Goal: Task Accomplishment & Management: Manage account settings

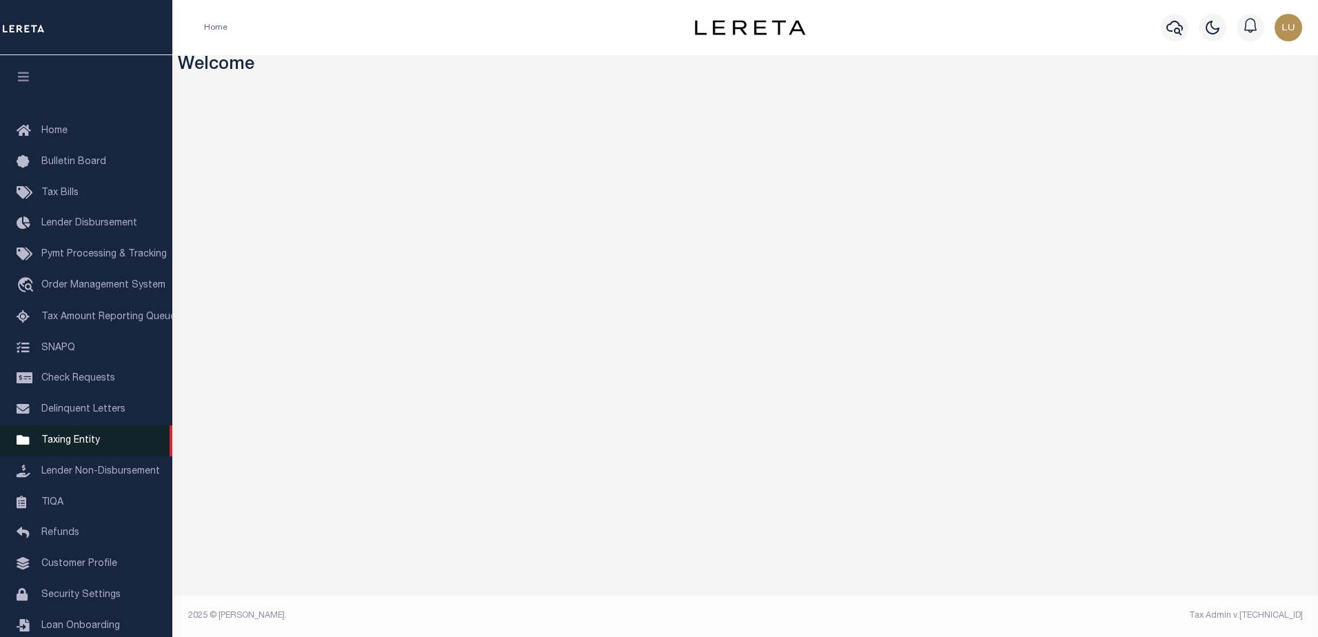
click at [65, 445] on span "Taxing Entity" at bounding box center [70, 441] width 59 height 10
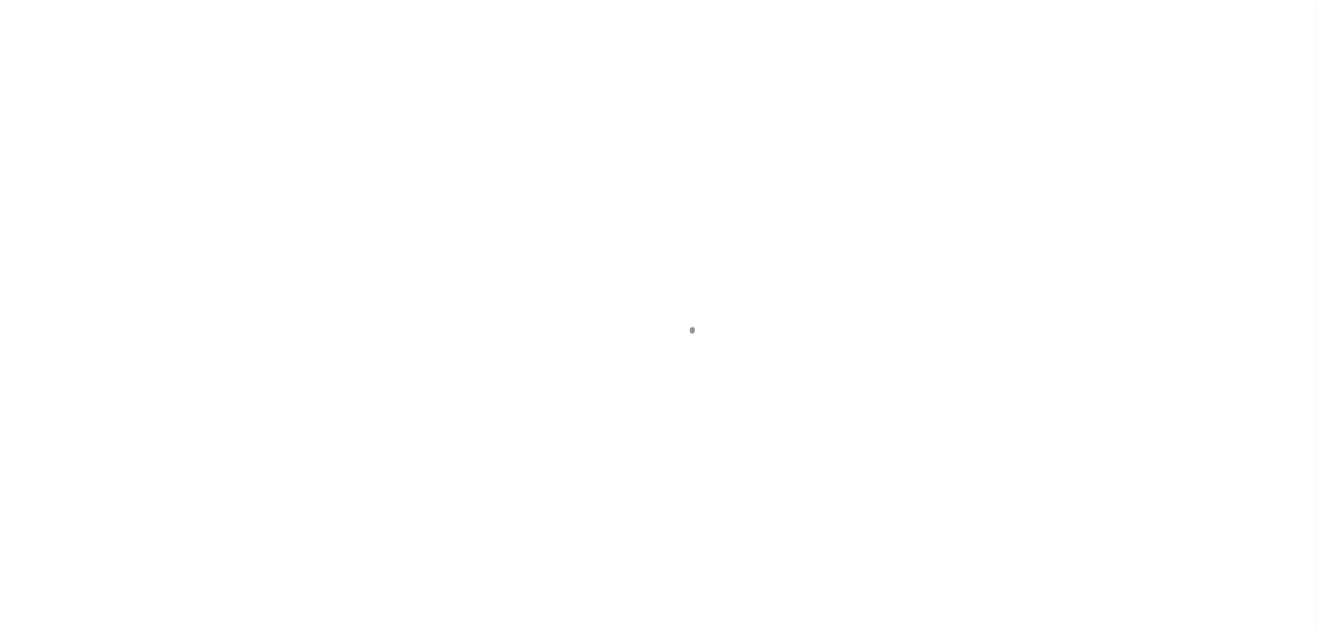
scroll to position [34, 0]
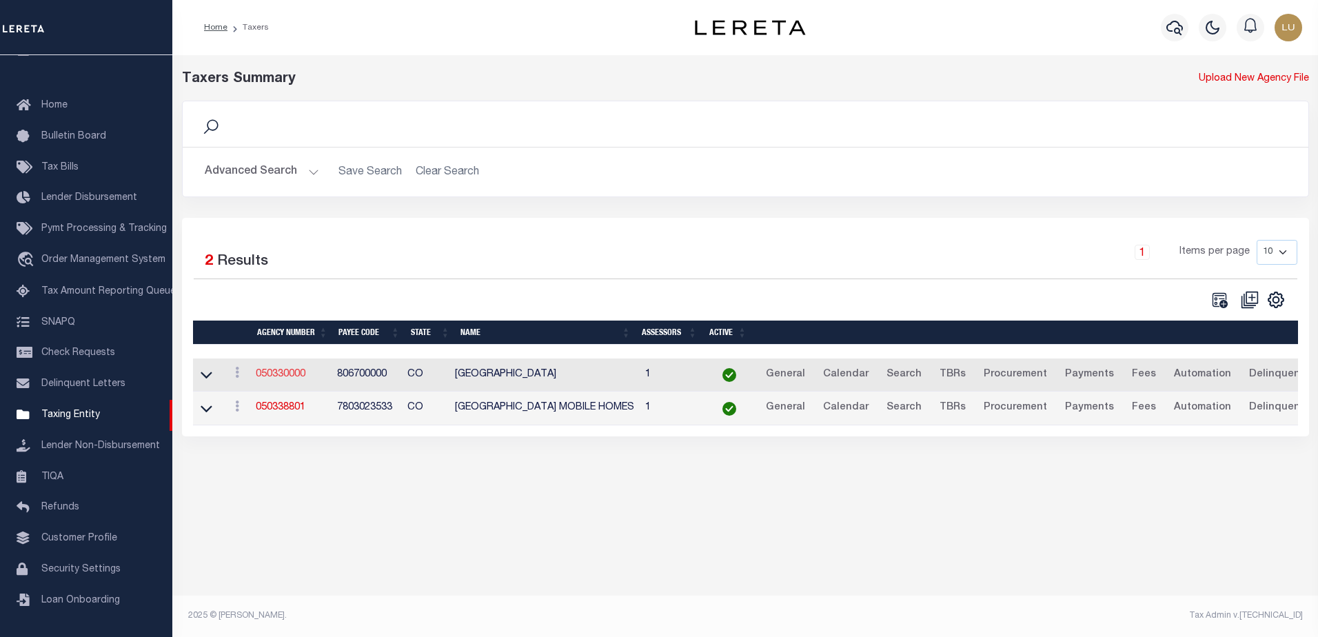
click at [272, 376] on link "050330000" at bounding box center [281, 374] width 50 height 10
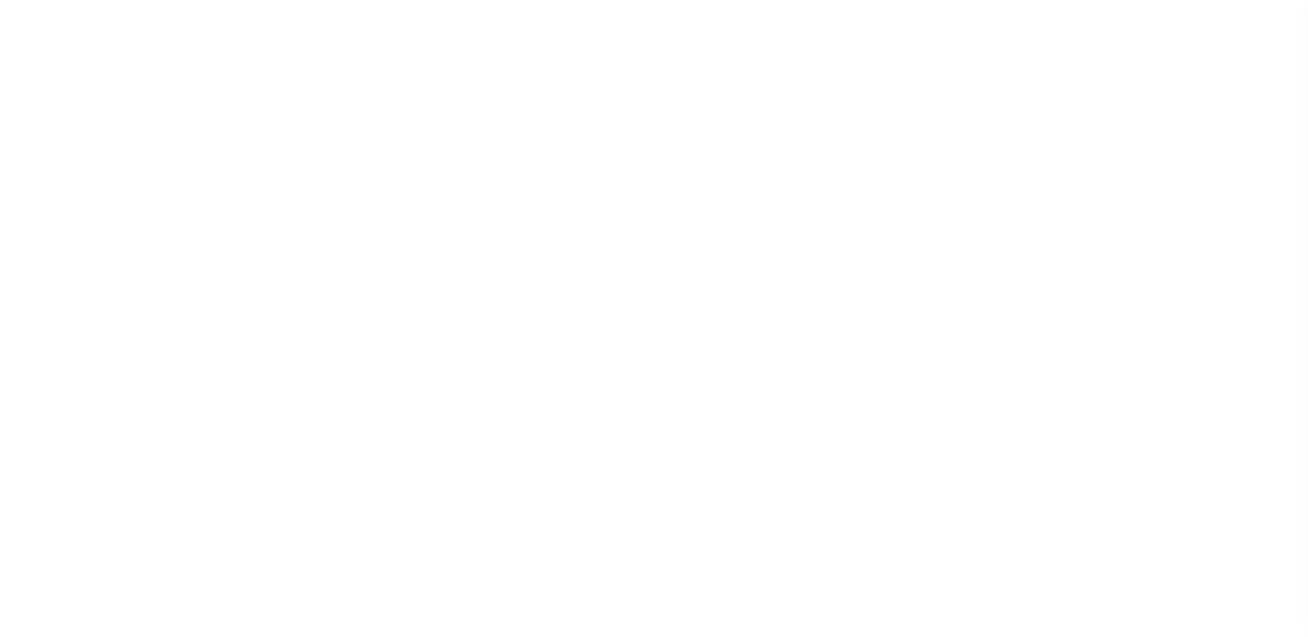
select select
checkbox input "false"
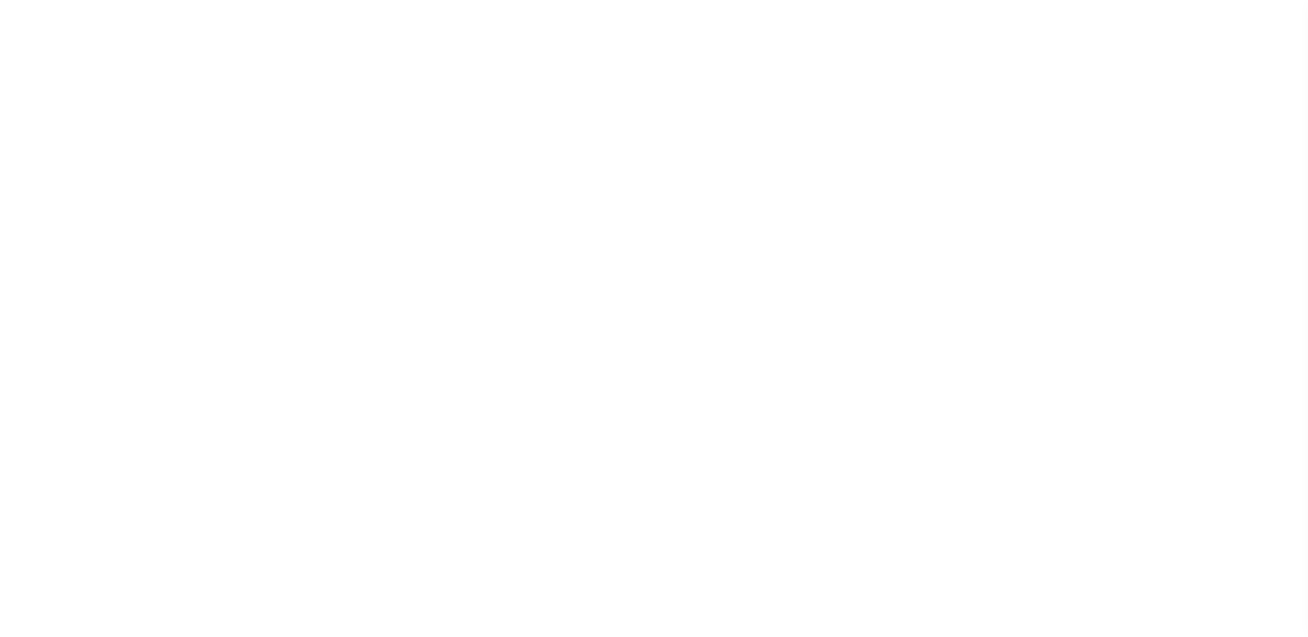
checkbox input "false"
type input "806700000"
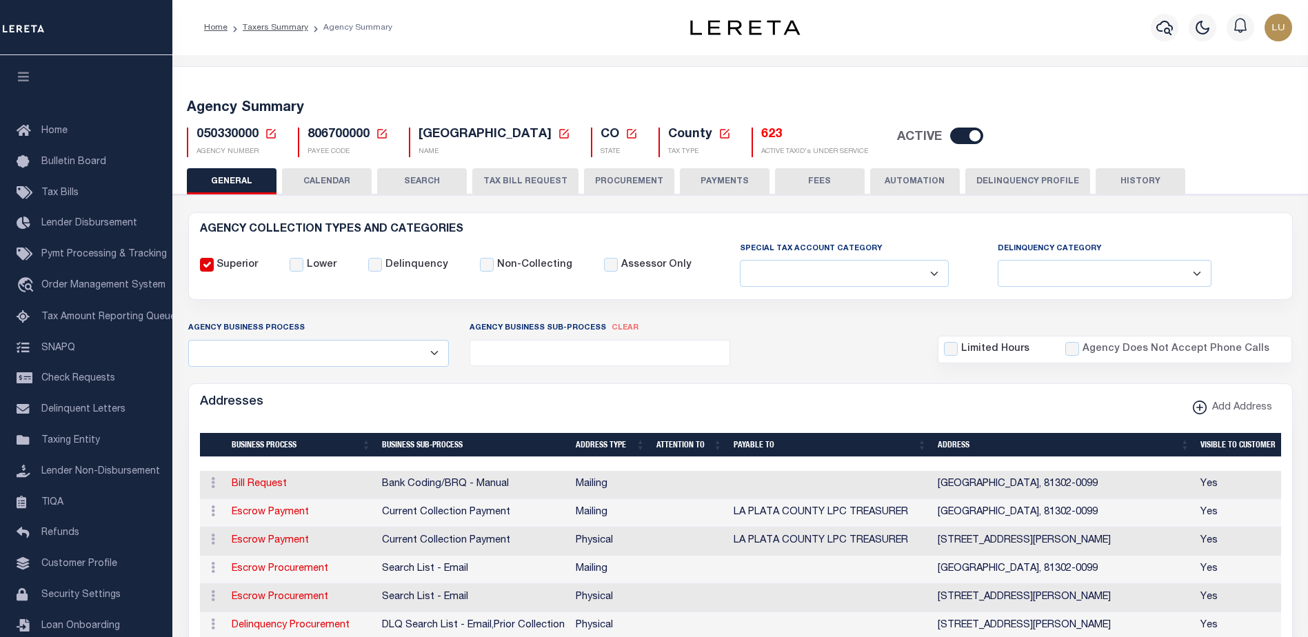
click at [382, 134] on icon at bounding box center [382, 134] width 12 height 12
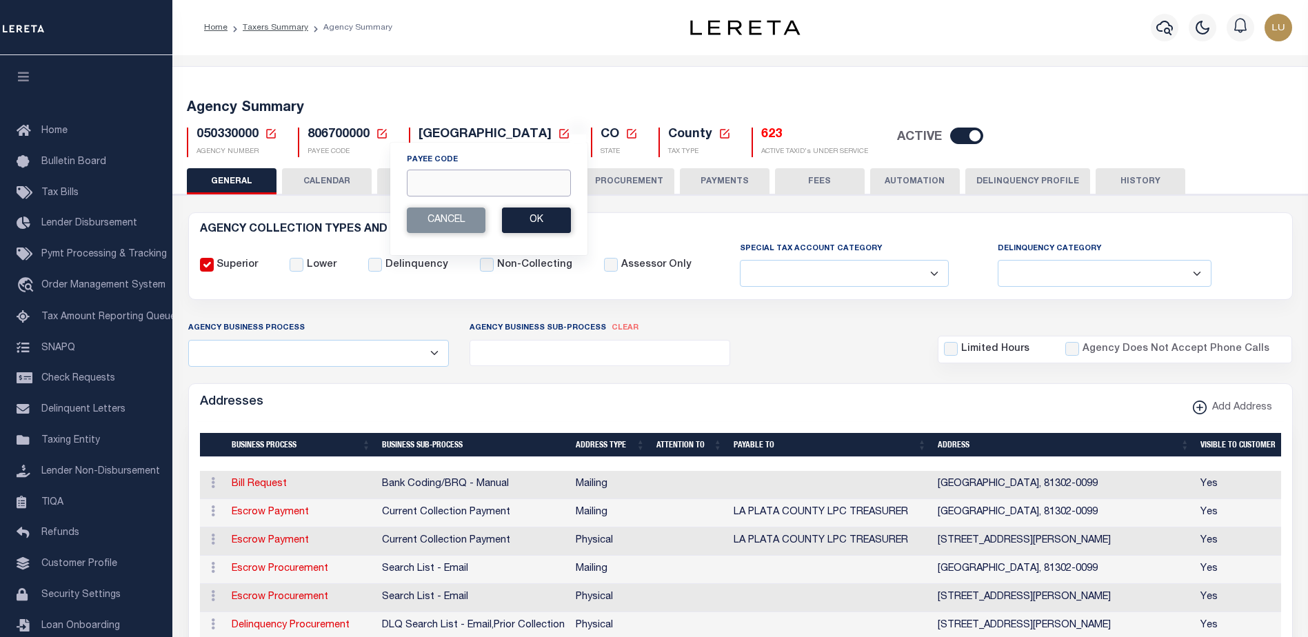
click at [443, 196] on input "Payee Code" at bounding box center [489, 183] width 164 height 27
type input "401300000"
click at [536, 216] on button "Ok" at bounding box center [536, 220] width 69 height 26
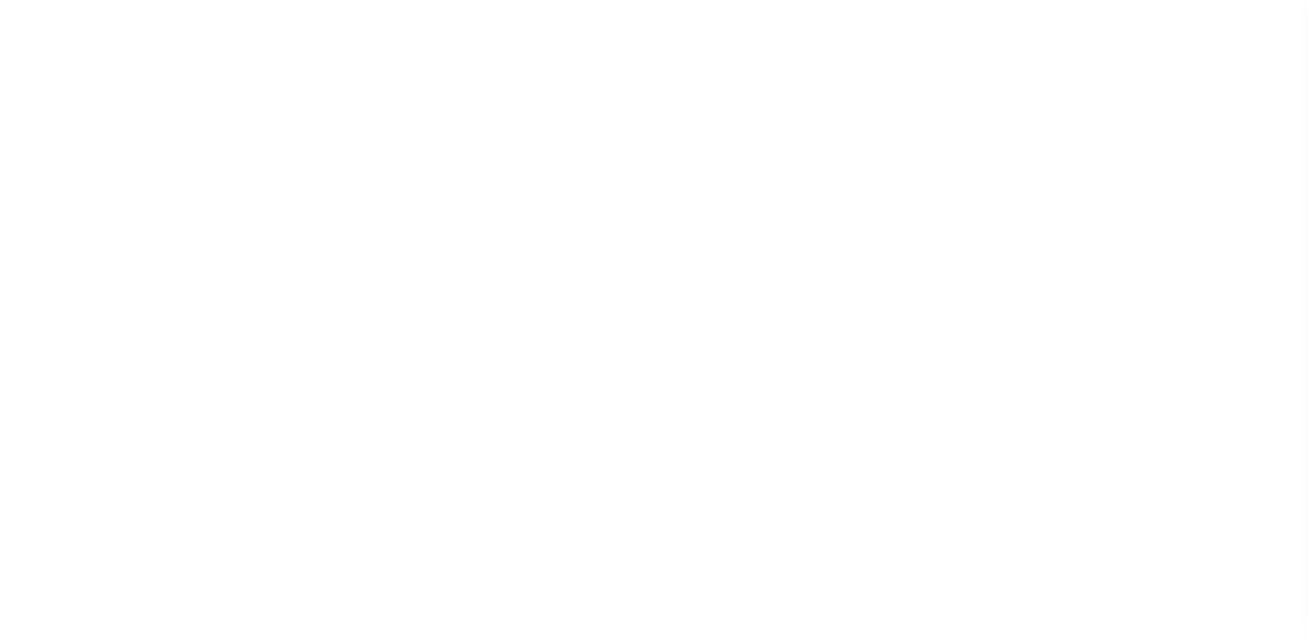
select select
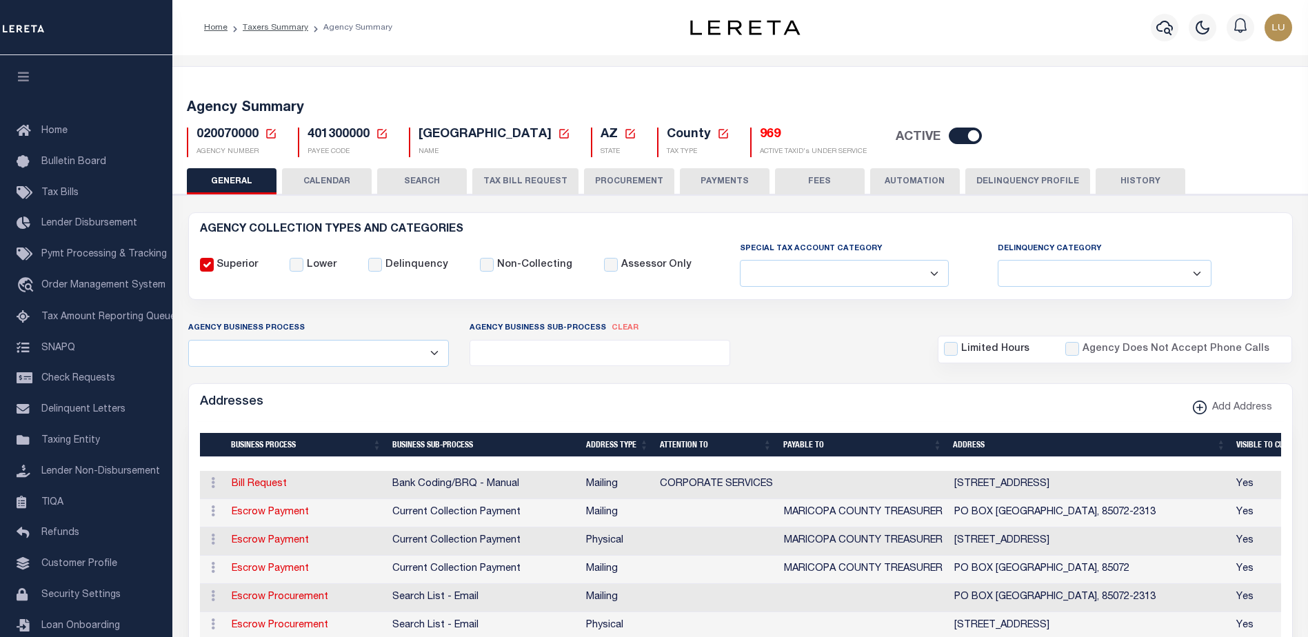
click at [521, 187] on button "TAX BILL REQUEST" at bounding box center [525, 181] width 106 height 26
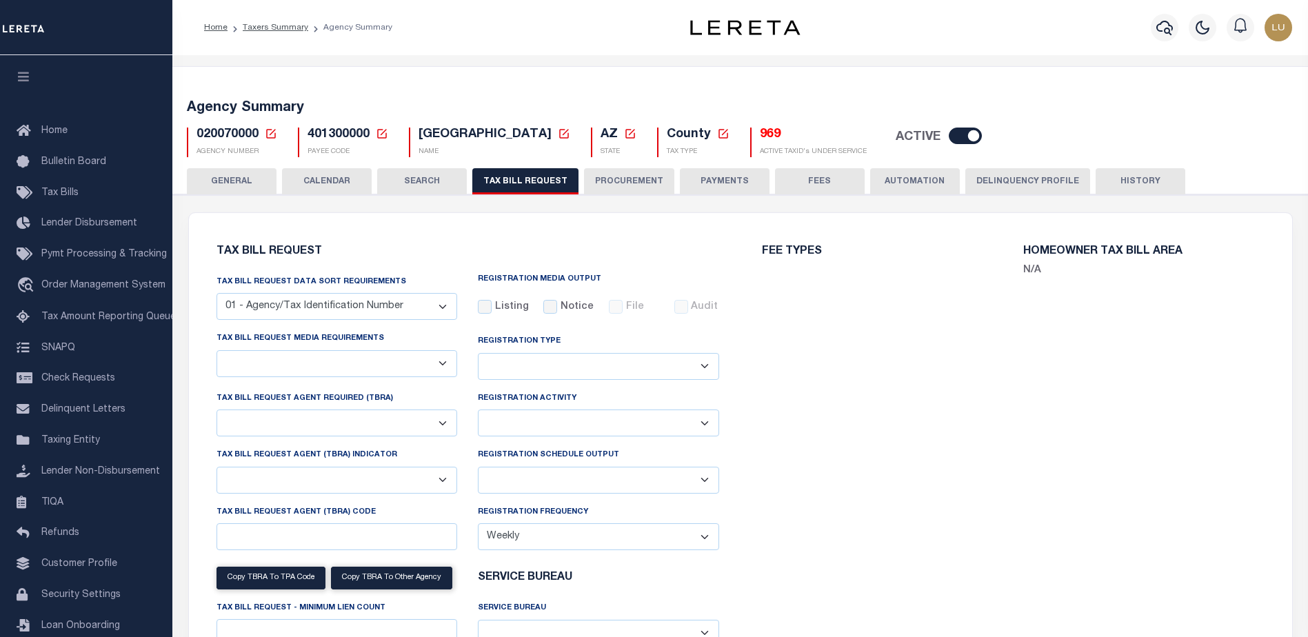
select select "28"
select select "22"
select select "true"
select select "14"
select select "1"
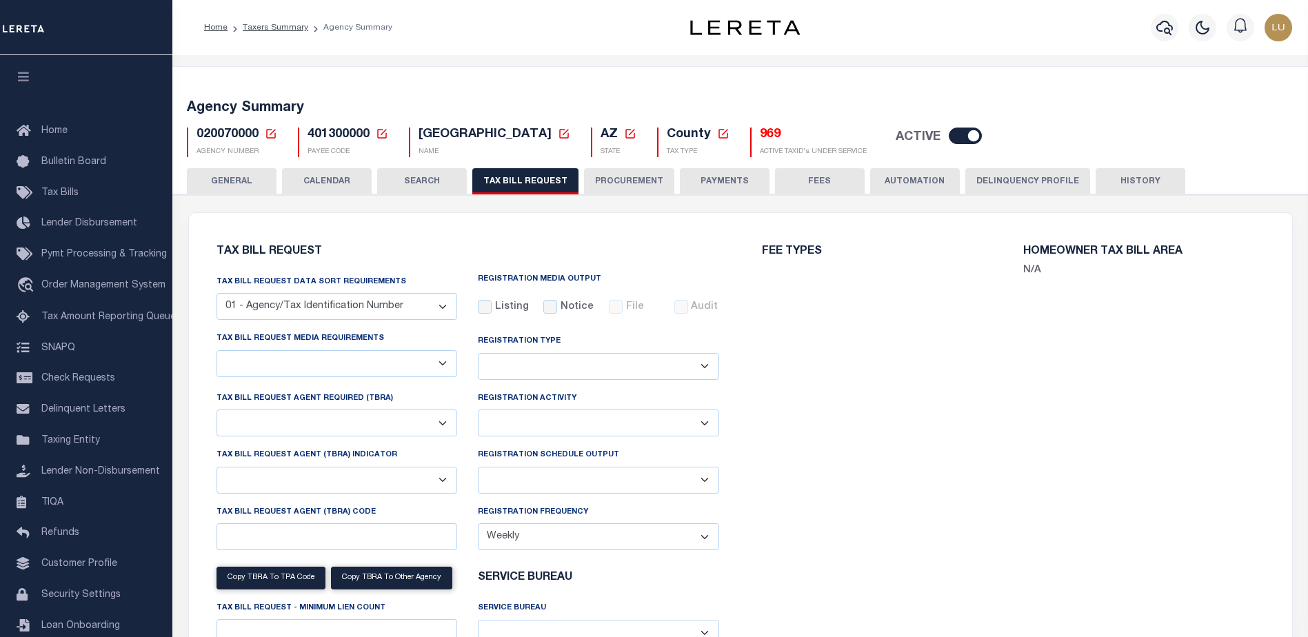
select select
select select "3"
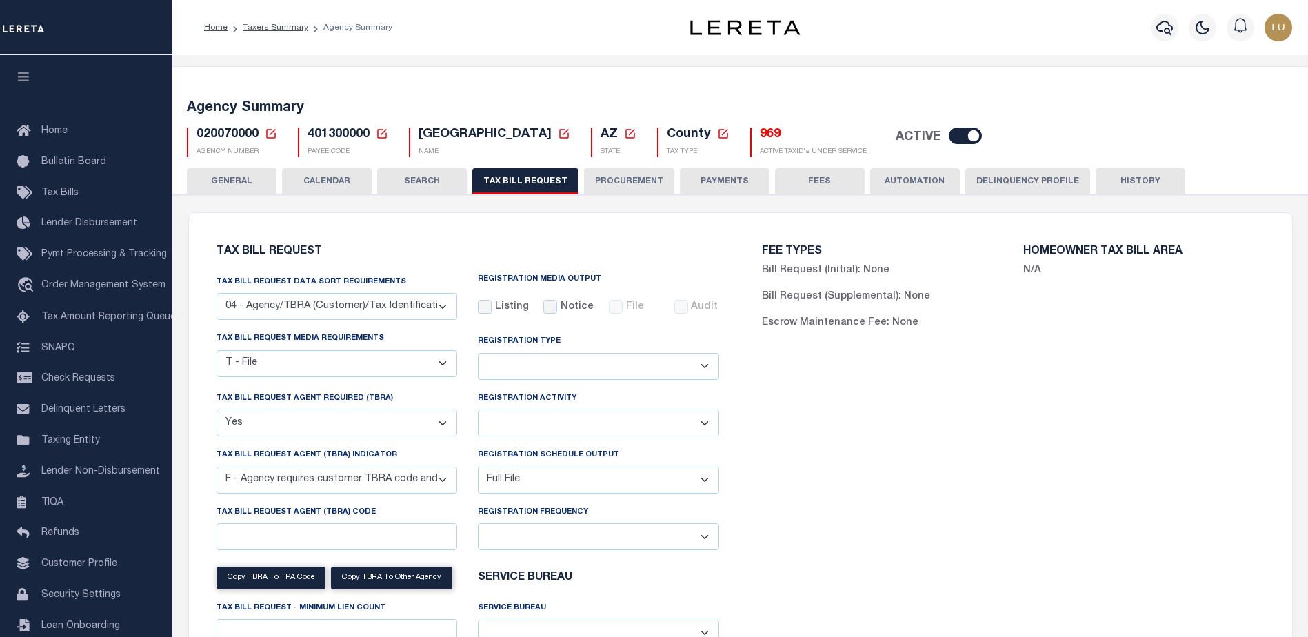
scroll to position [207, 0]
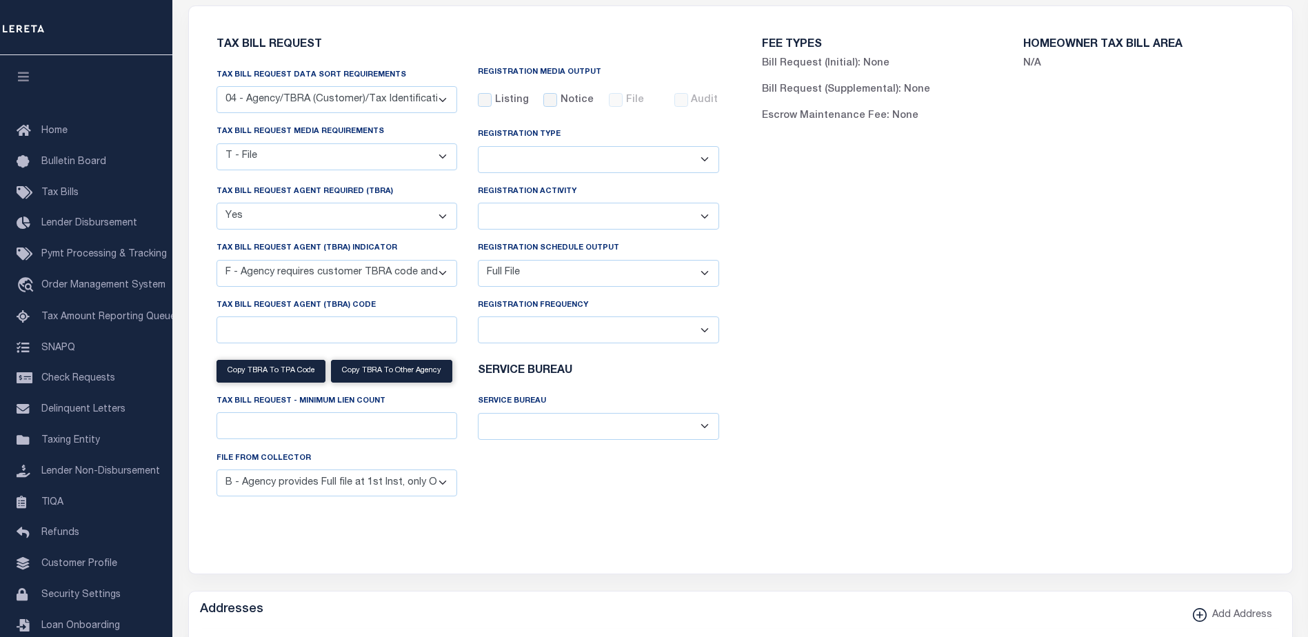
click at [641, 272] on select "Delta File Full File" at bounding box center [598, 273] width 241 height 27
select select
click at [478, 262] on select "Delta File Full File" at bounding box center [598, 273] width 241 height 27
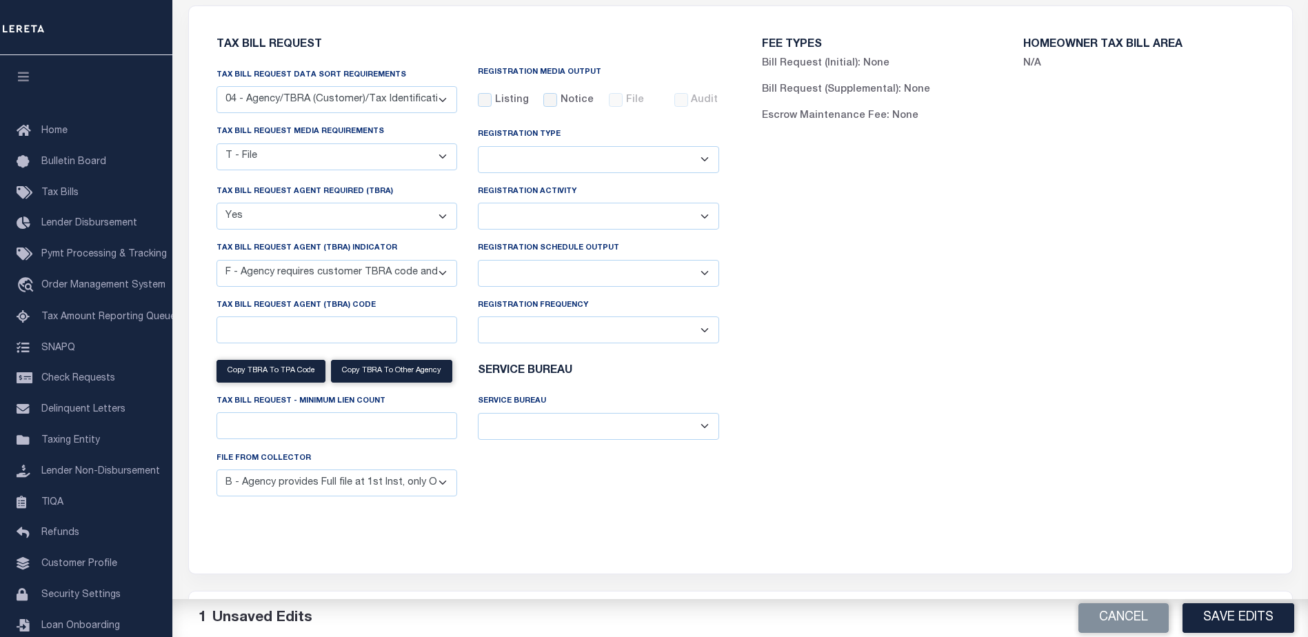
click at [314, 217] on select "Yes No" at bounding box center [336, 216] width 241 height 27
click at [216, 205] on select "Yes No" at bounding box center [336, 216] width 241 height 27
drag, startPoint x: 324, startPoint y: 218, endPoint x: 321, endPoint y: 232, distance: 14.1
click at [324, 218] on select "Yes No" at bounding box center [336, 216] width 241 height 27
select select "true"
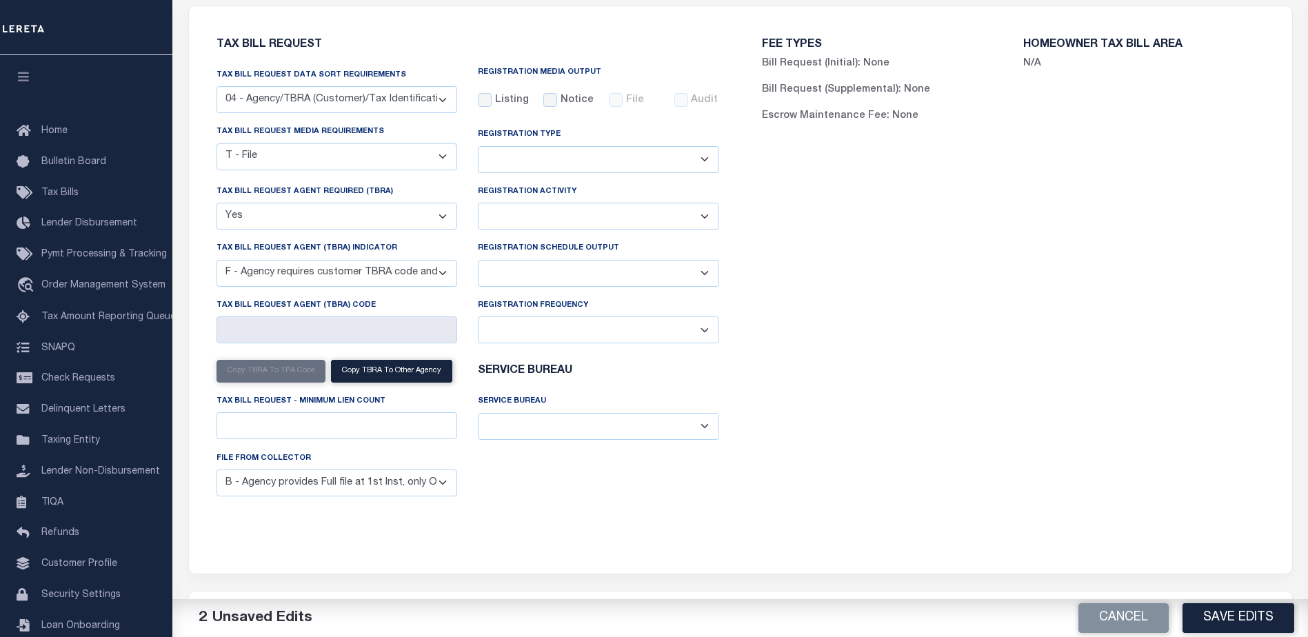
click at [216, 205] on select "Yes No" at bounding box center [336, 216] width 241 height 27
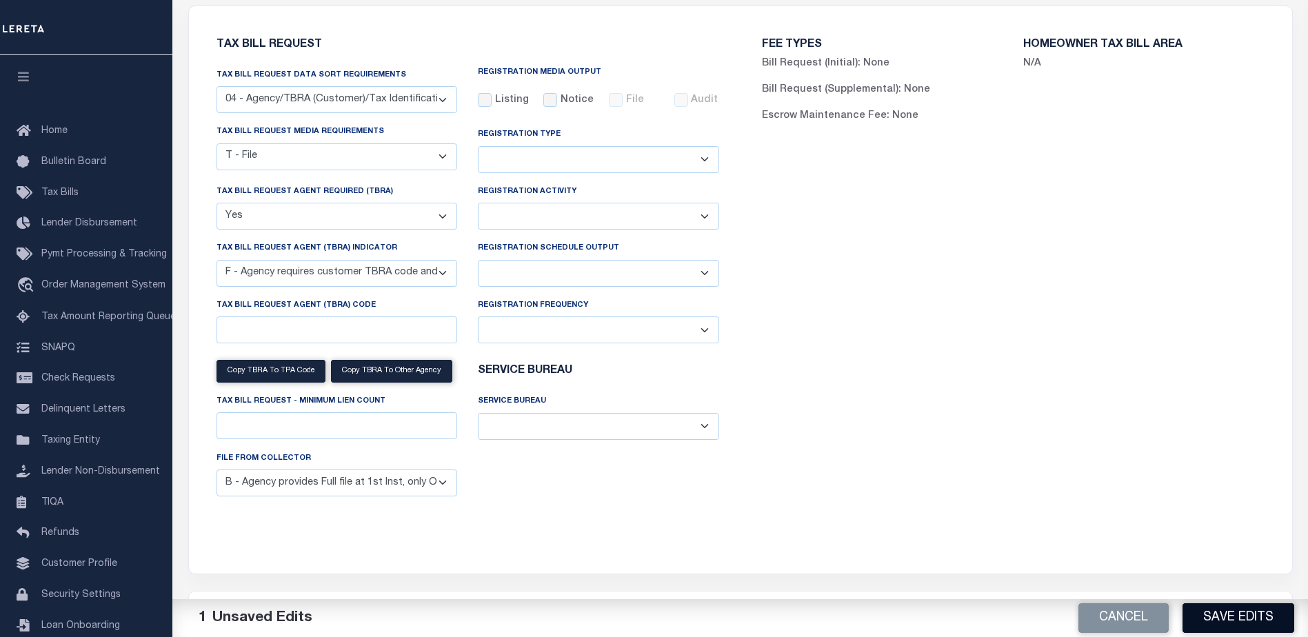
click at [1227, 615] on button "Save Edits" at bounding box center [1238, 618] width 112 height 30
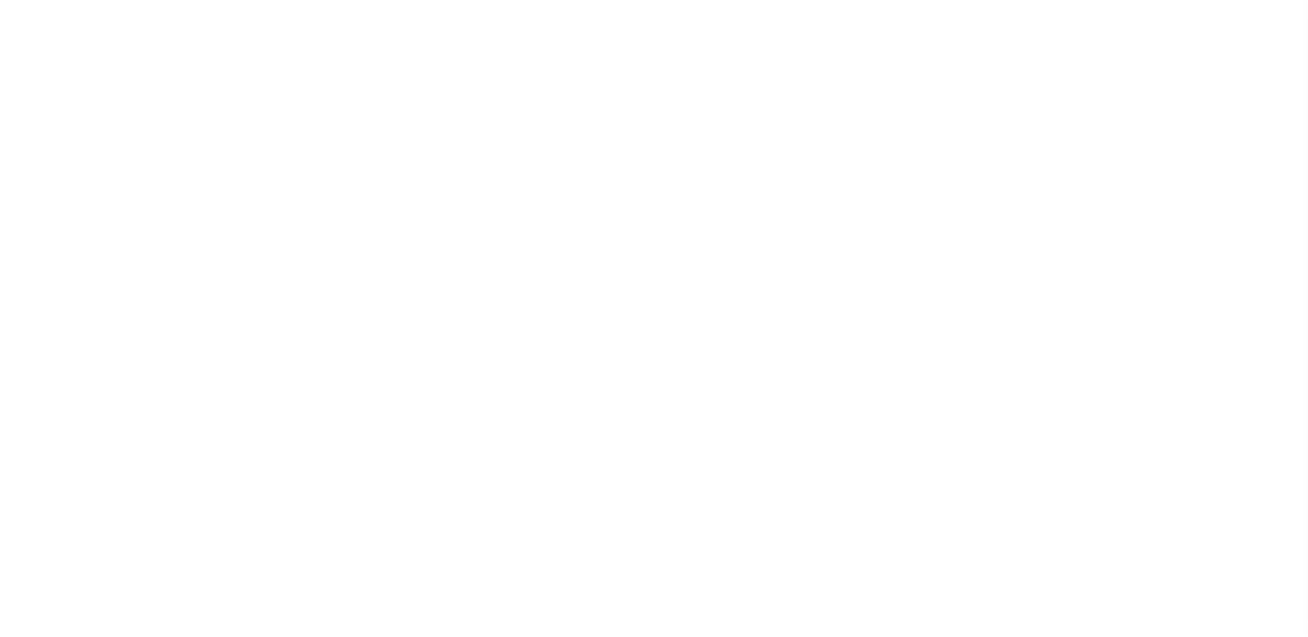
select select
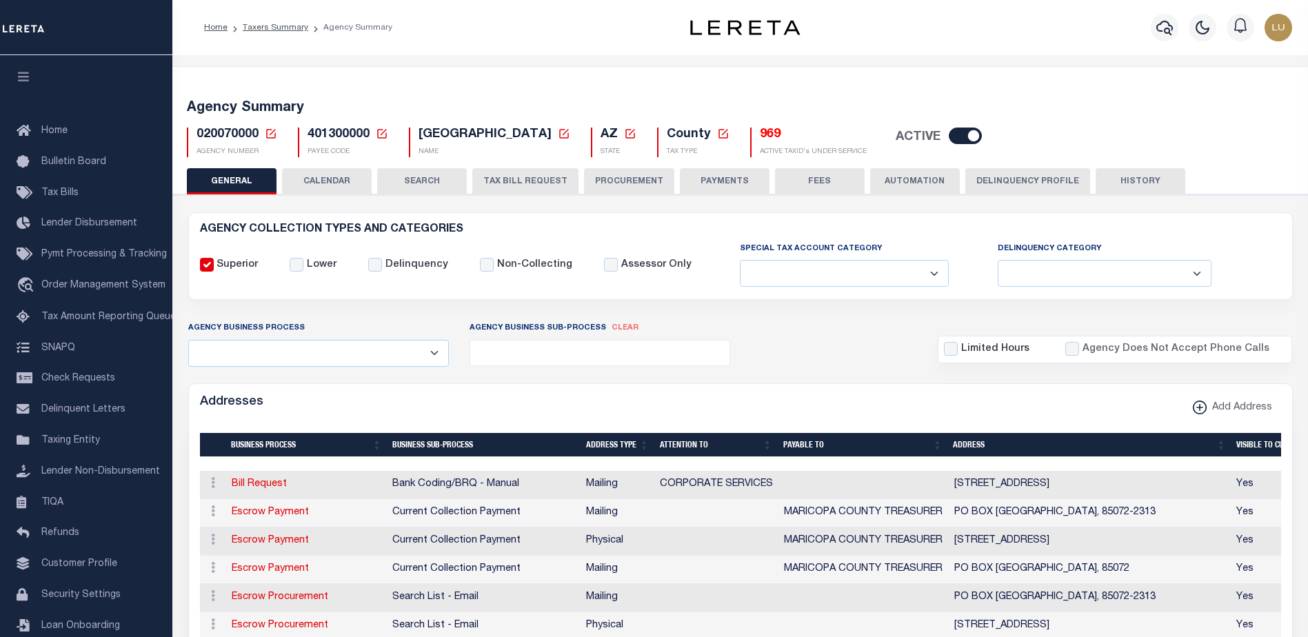
click at [524, 174] on button "TAX BILL REQUEST" at bounding box center [525, 181] width 106 height 26
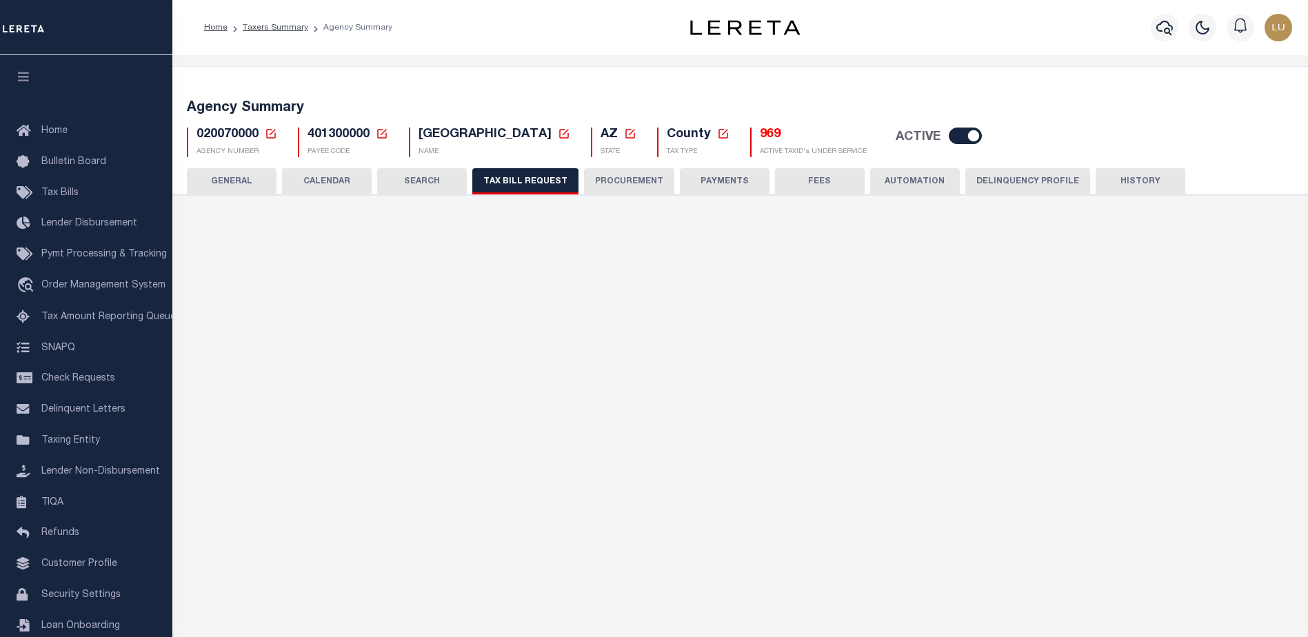
select select "28"
select select "22"
select select "true"
select select "14"
select select
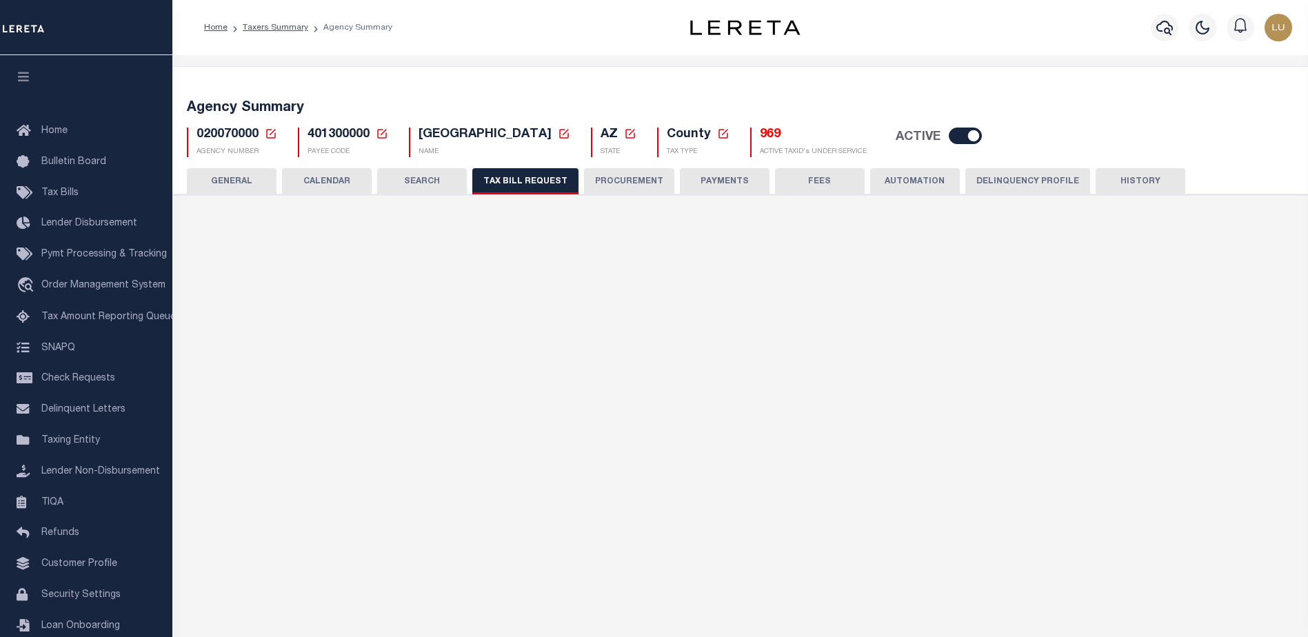
select select "3"
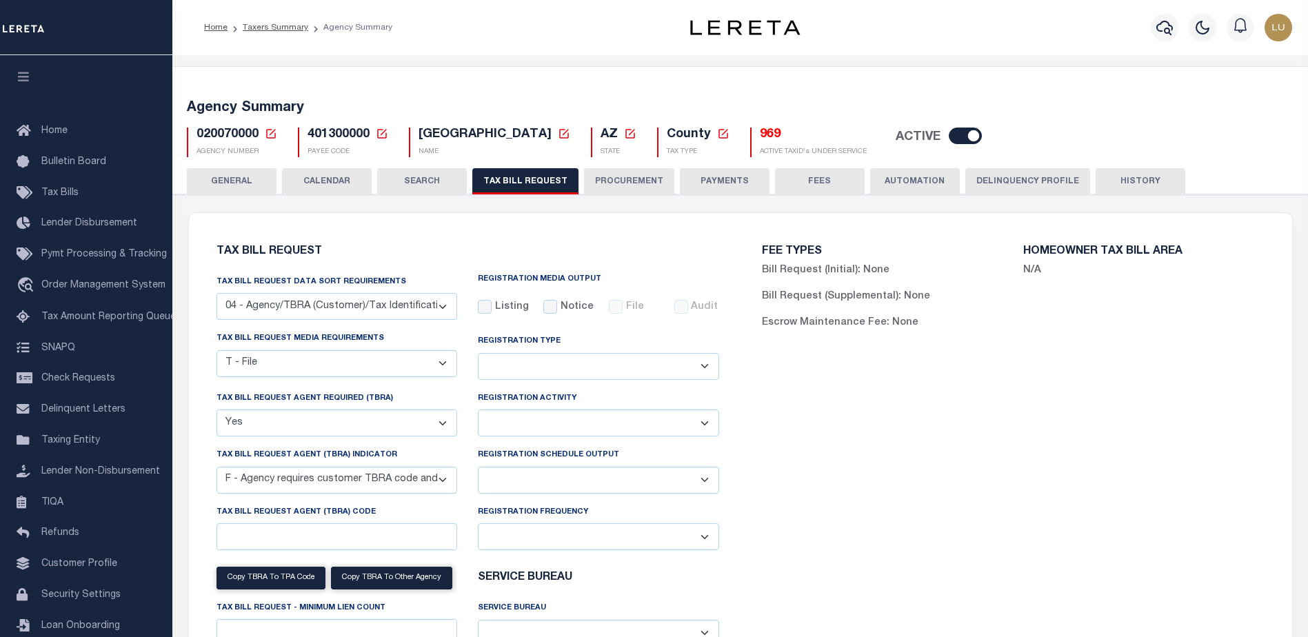
click at [584, 474] on select "Delta File Full File" at bounding box center [598, 480] width 241 height 27
select select "1"
click at [478, 469] on select "Delta File Full File" at bounding box center [598, 480] width 241 height 27
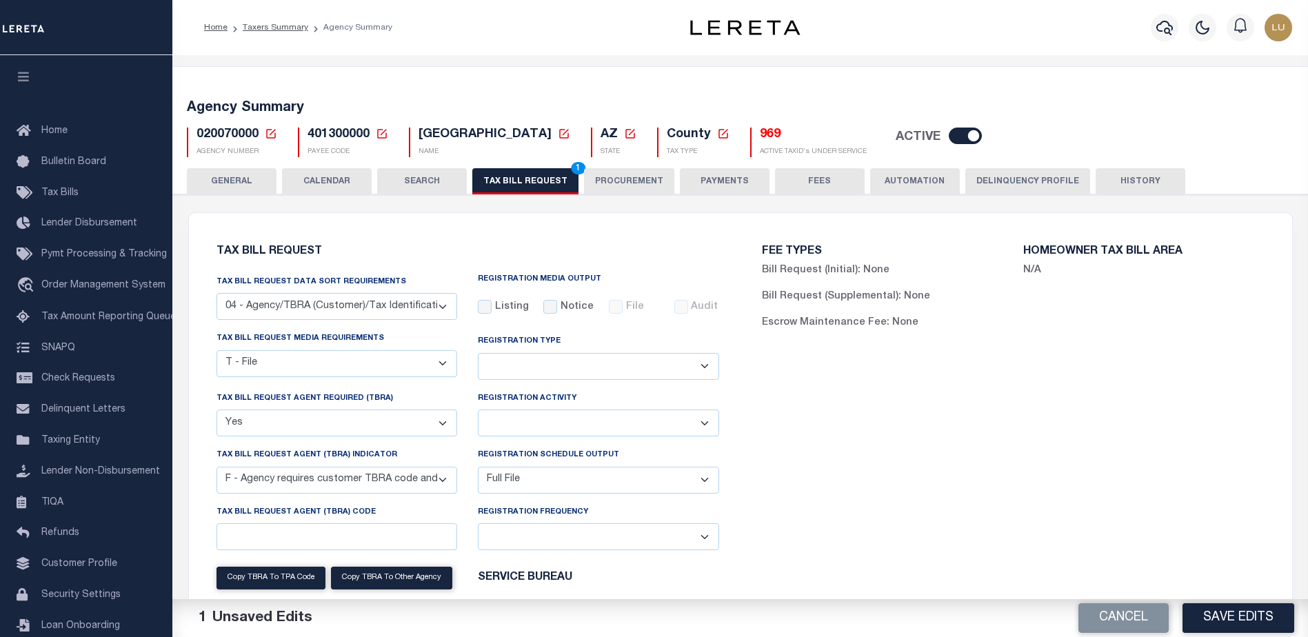
click at [852, 539] on div "FEE TYPES Bill Request (Initial): None Bill Request (Supplemental): None Escrow…" at bounding box center [1012, 489] width 545 height 518
click at [1228, 616] on button "Save Edits" at bounding box center [1238, 618] width 112 height 30
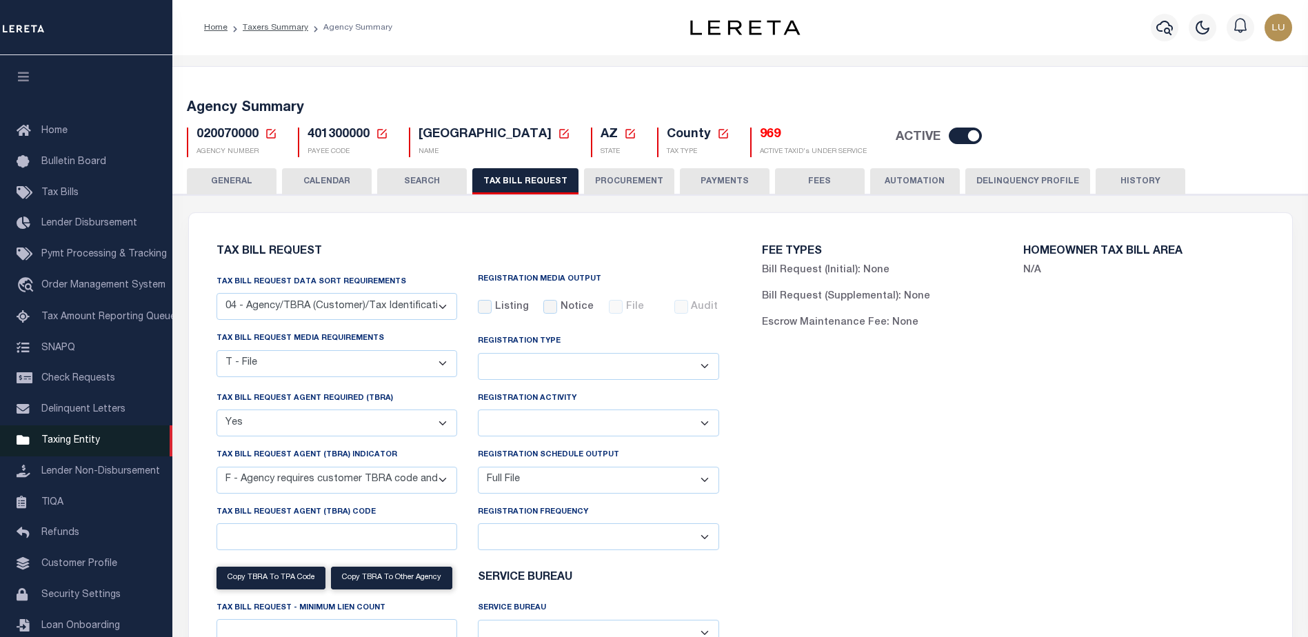
click at [57, 443] on span "Taxing Entity" at bounding box center [70, 441] width 59 height 10
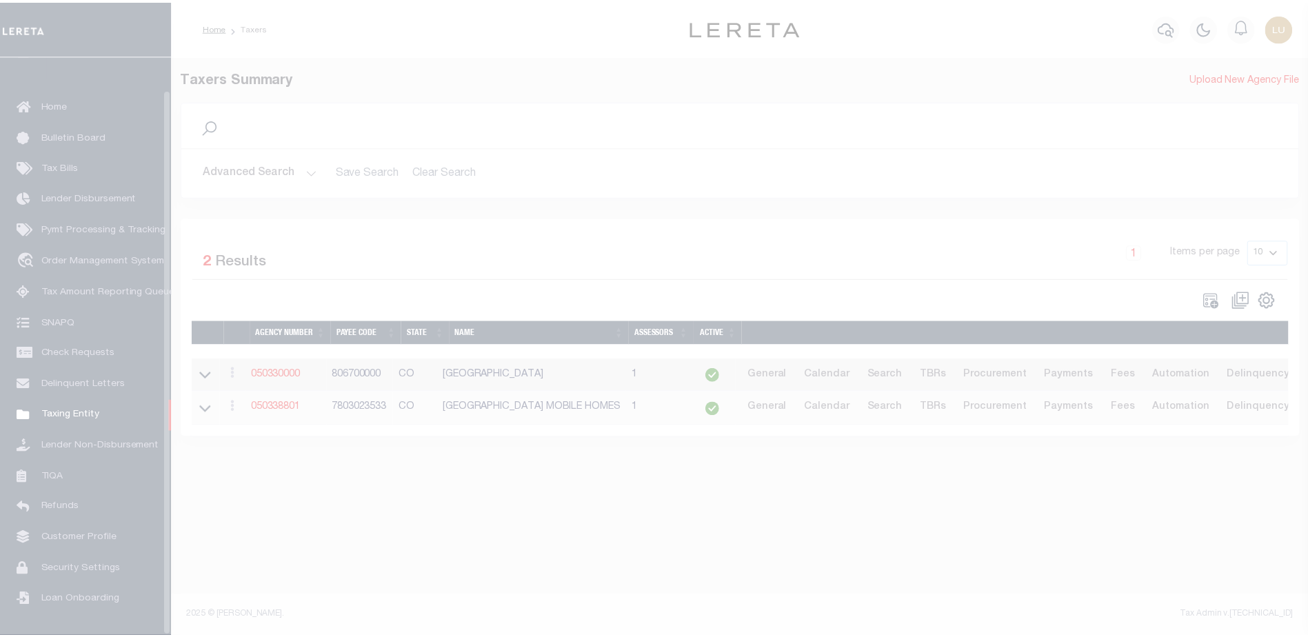
scroll to position [34, 0]
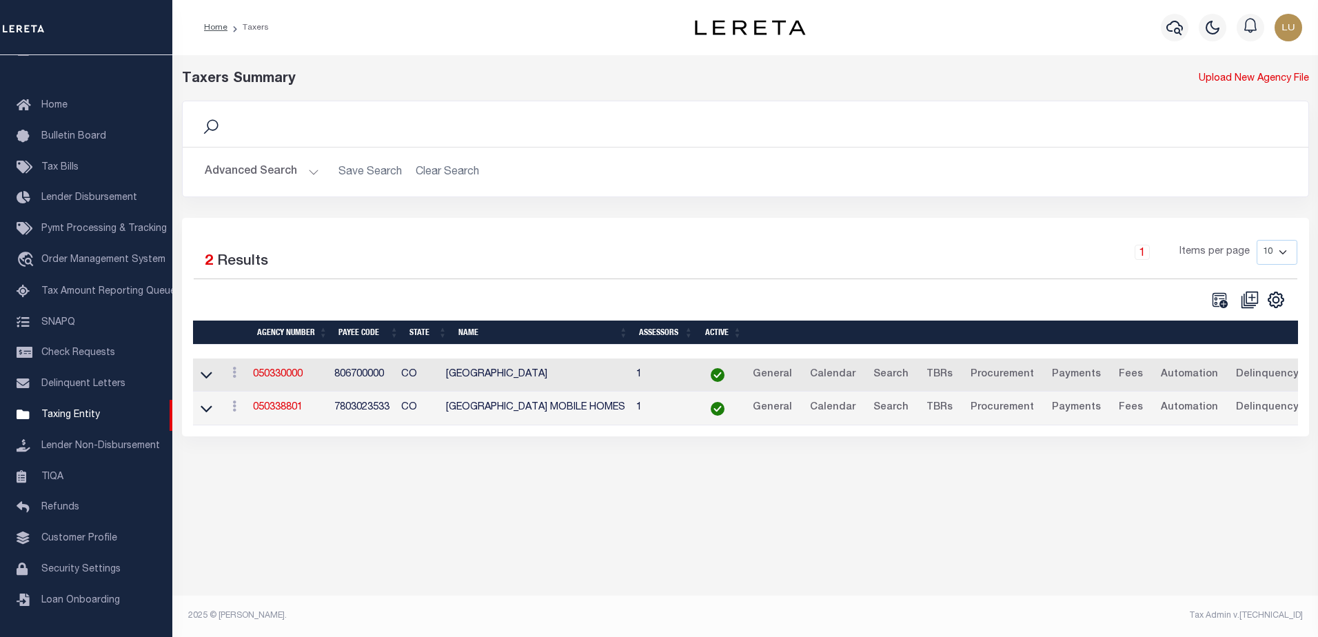
click at [308, 175] on button "Advanced Search" at bounding box center [262, 172] width 114 height 27
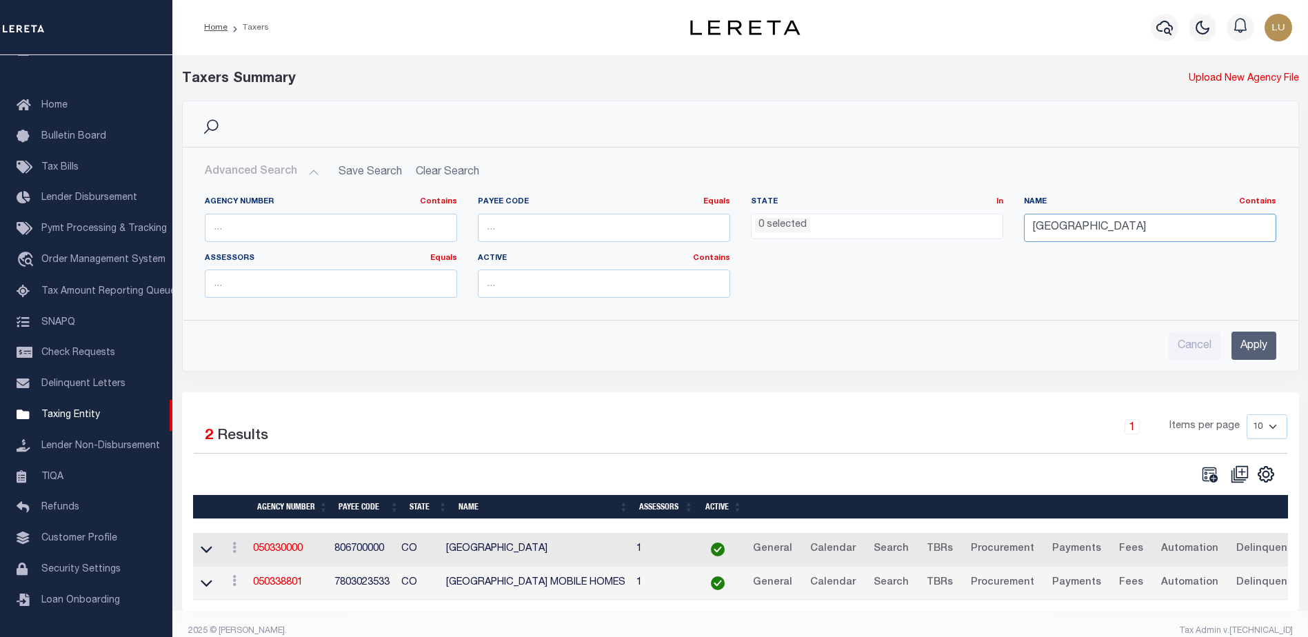
click at [1037, 230] on input "[GEOGRAPHIC_DATA]" at bounding box center [1150, 228] width 252 height 28
click at [1039, 230] on input "[GEOGRAPHIC_DATA]" at bounding box center [1150, 228] width 252 height 28
click at [1041, 230] on input "[GEOGRAPHIC_DATA]" at bounding box center [1150, 228] width 252 height 28
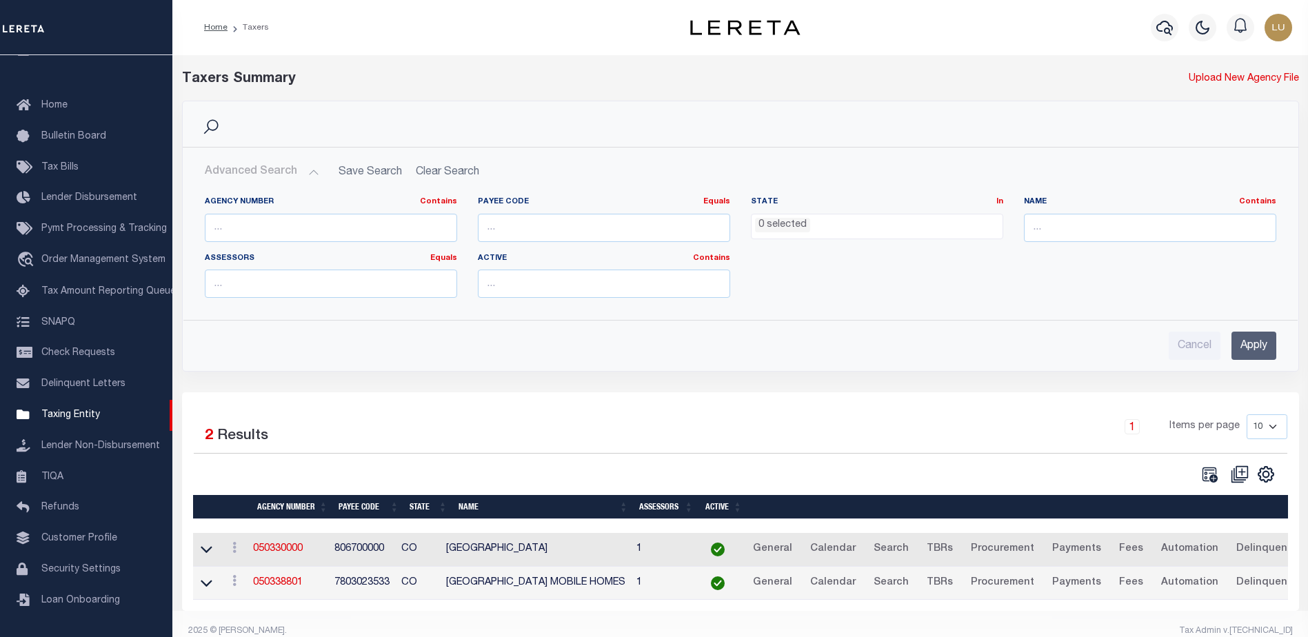
click at [1263, 349] on input "Apply" at bounding box center [1253, 346] width 45 height 28
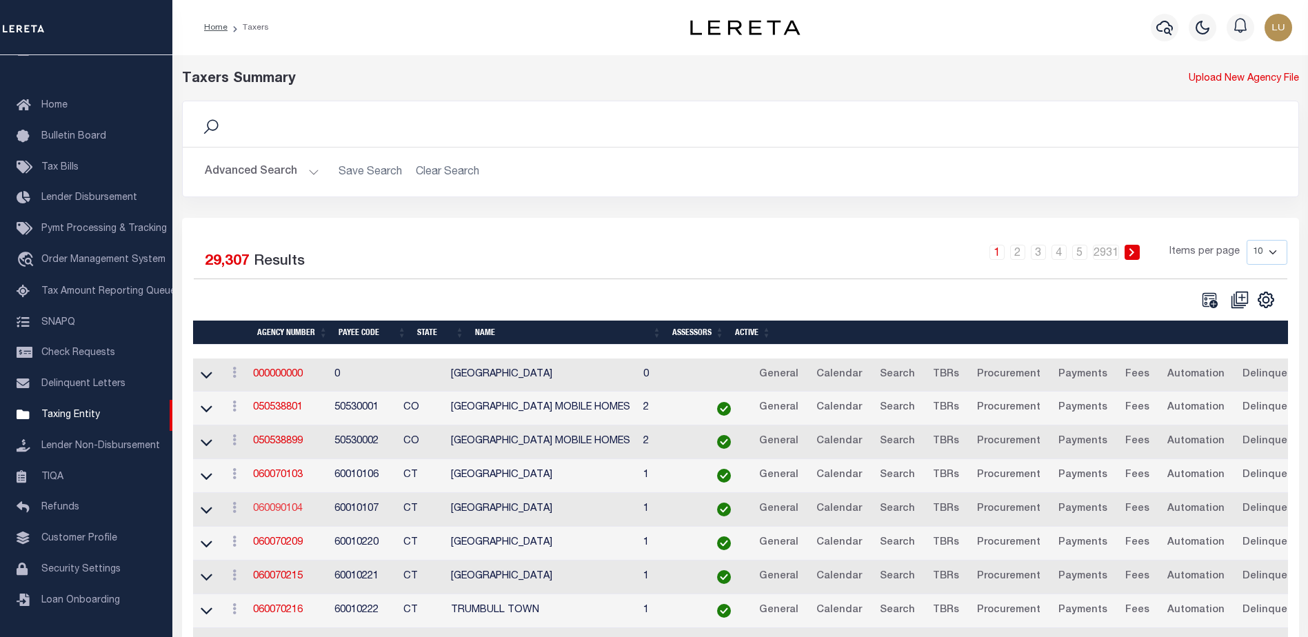
click at [281, 514] on link "060090104" at bounding box center [278, 509] width 50 height 10
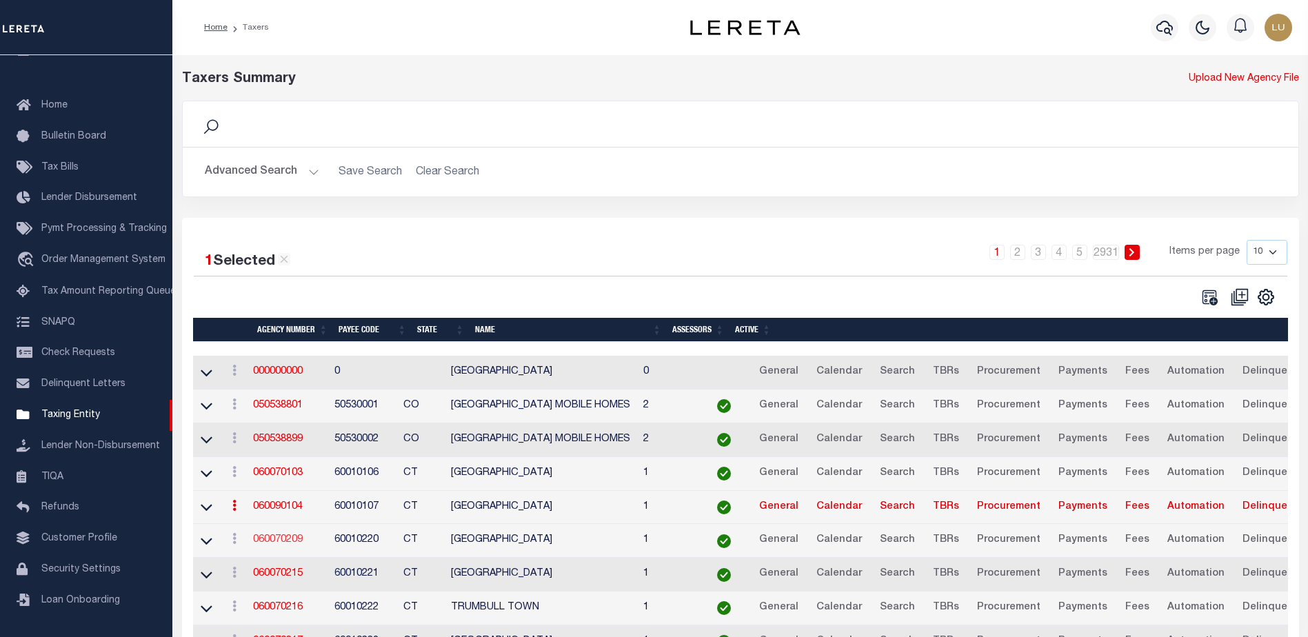
click at [283, 545] on link "060070209" at bounding box center [278, 540] width 50 height 10
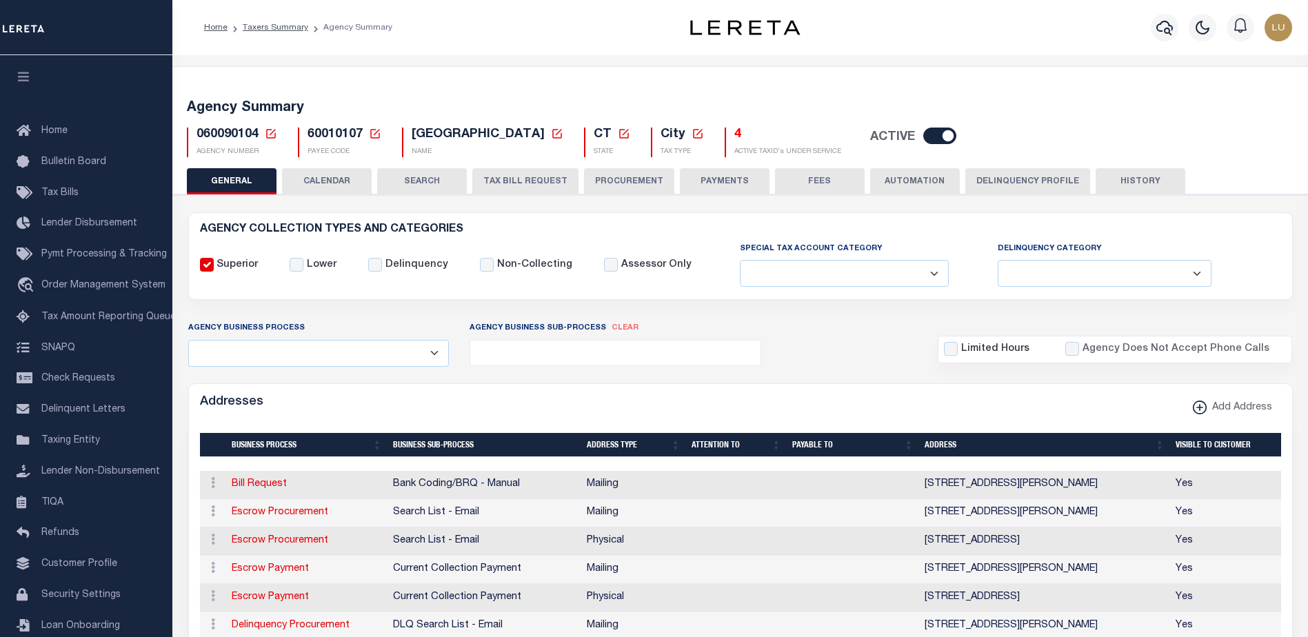
select select
click at [533, 181] on button "TAX BILL REQUEST" at bounding box center [525, 181] width 106 height 26
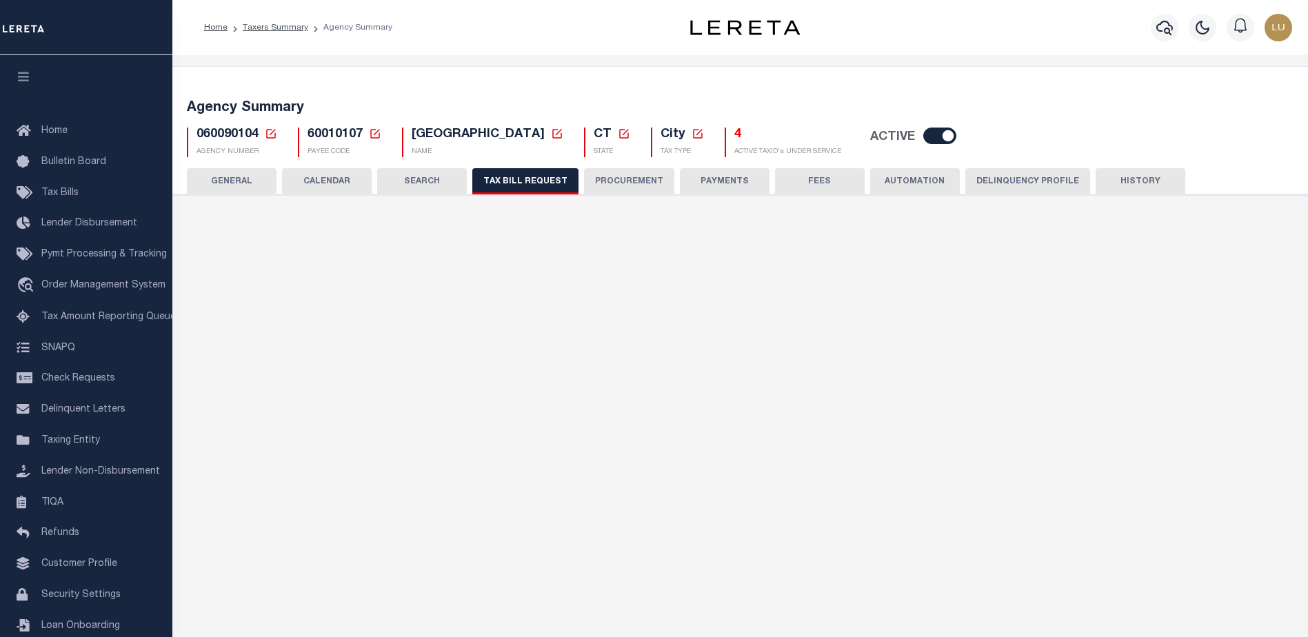
select select "16"
select select "false"
select select "1"
select select
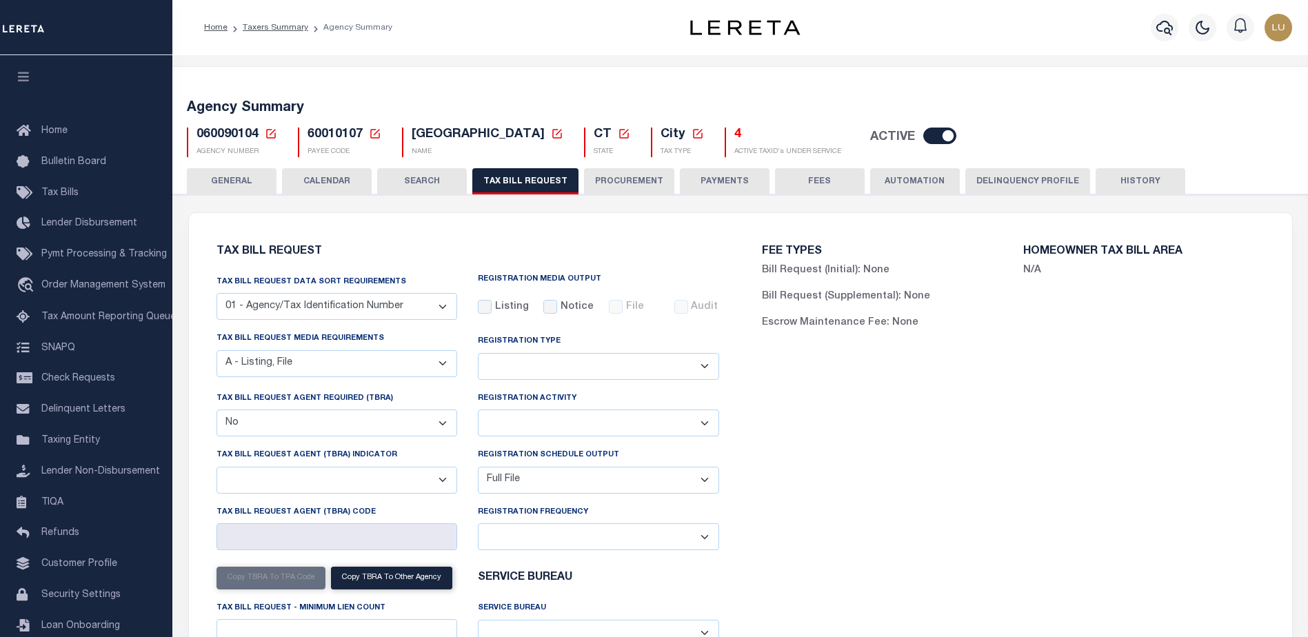
scroll to position [138, 0]
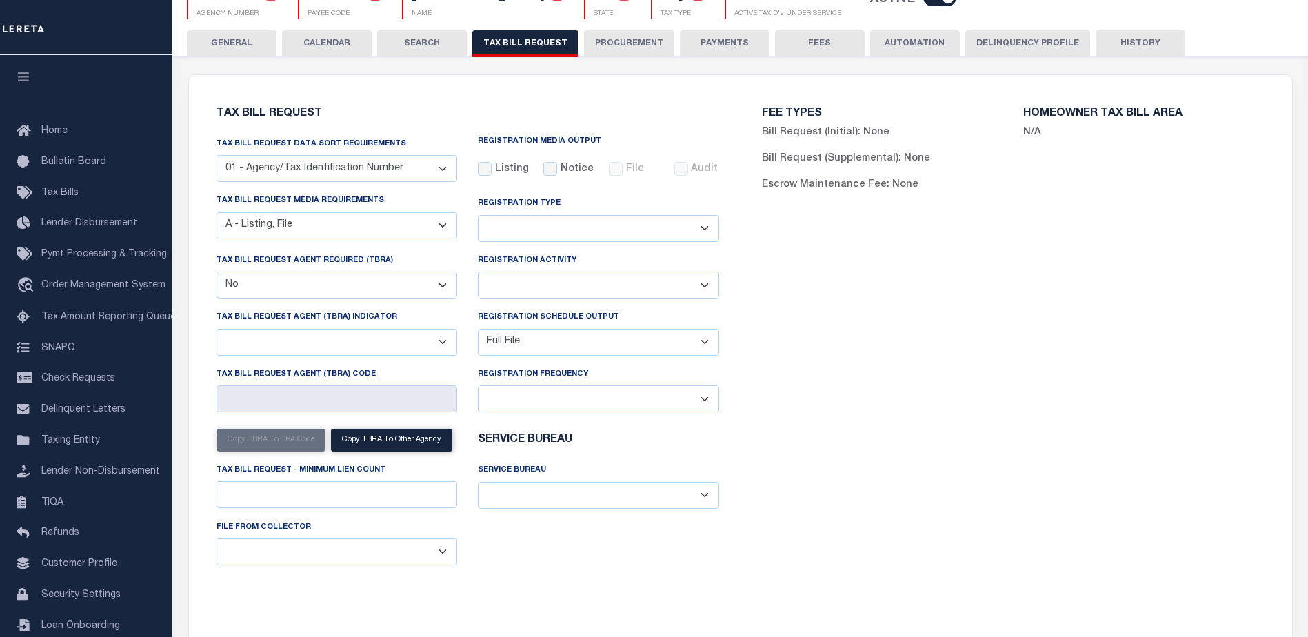
click at [416, 283] on select "Yes No" at bounding box center [336, 285] width 241 height 27
select select "true"
click at [216, 274] on select "Yes No" at bounding box center [336, 285] width 241 height 27
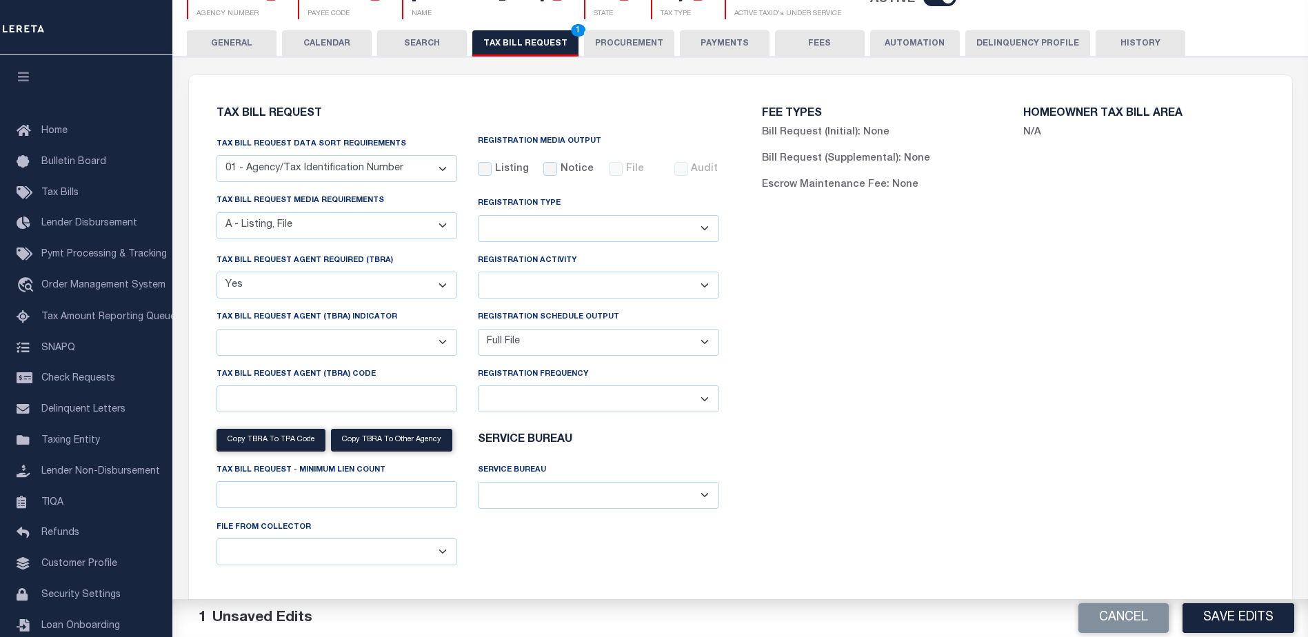
click at [531, 353] on select "Delta File Full File" at bounding box center [598, 342] width 241 height 27
click at [478, 331] on select "Delta File Full File" at bounding box center [598, 342] width 241 height 27
click at [1209, 618] on button "Save Edits" at bounding box center [1238, 618] width 112 height 30
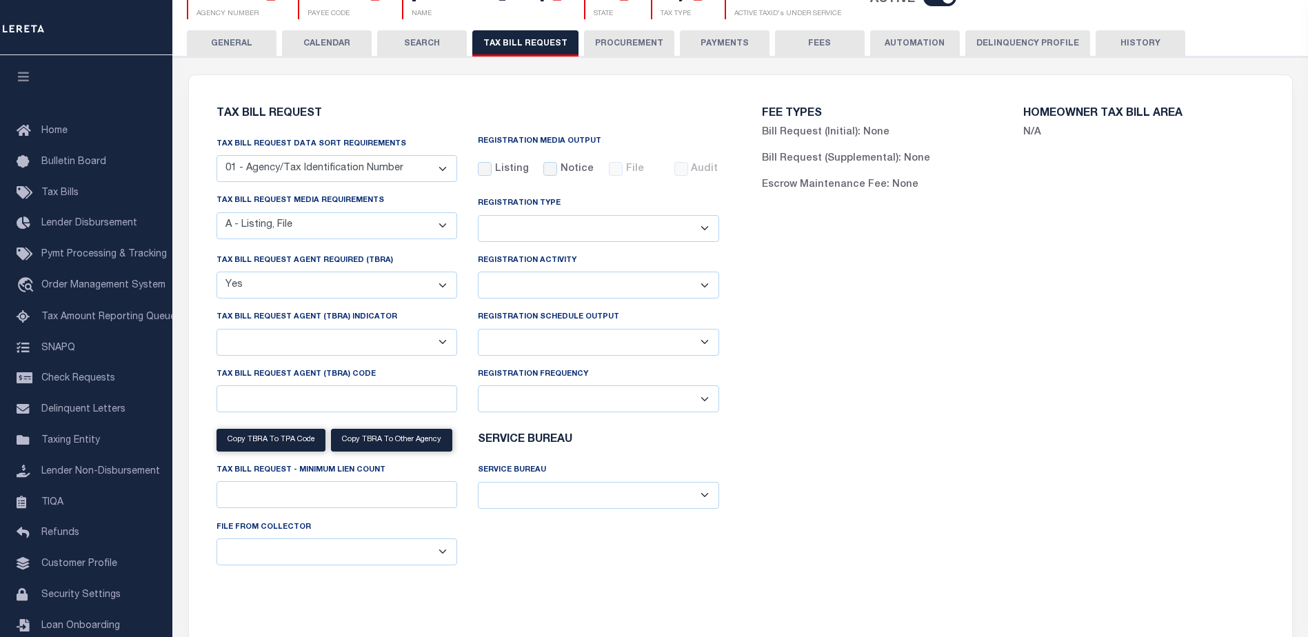
click at [578, 345] on select "Delta File Full File" at bounding box center [598, 342] width 241 height 27
select select "1"
click at [478, 331] on select "Delta File Full File" at bounding box center [598, 342] width 241 height 27
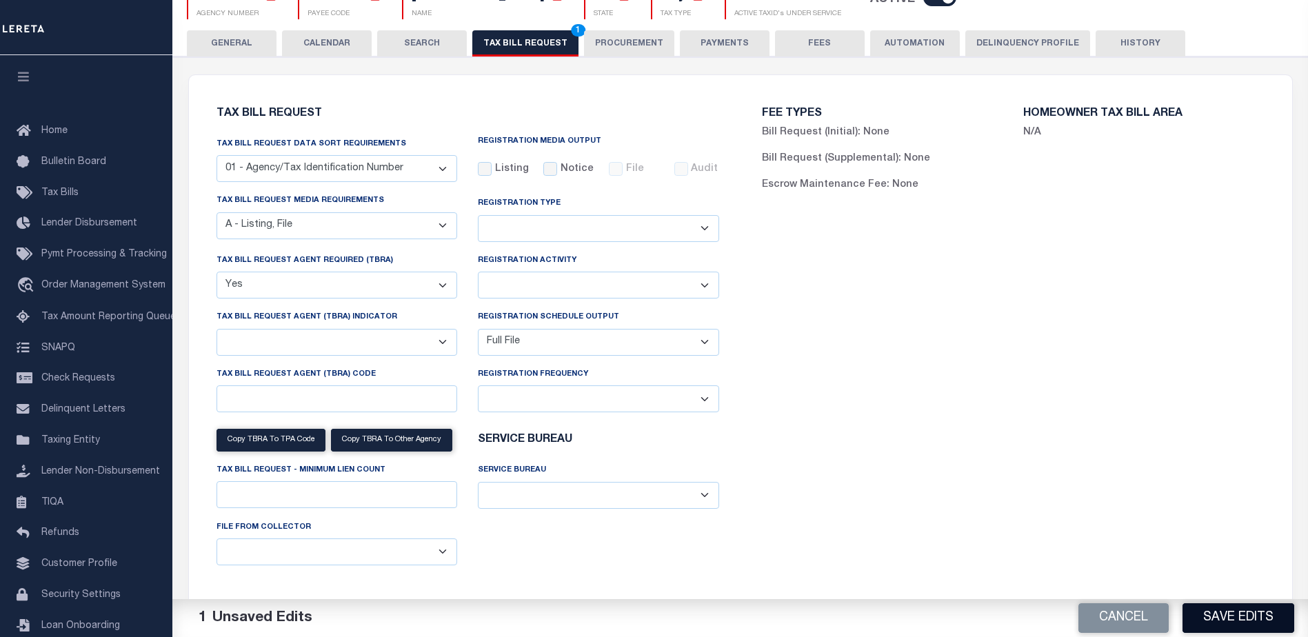
click at [1277, 625] on button "Save Edits" at bounding box center [1238, 618] width 112 height 30
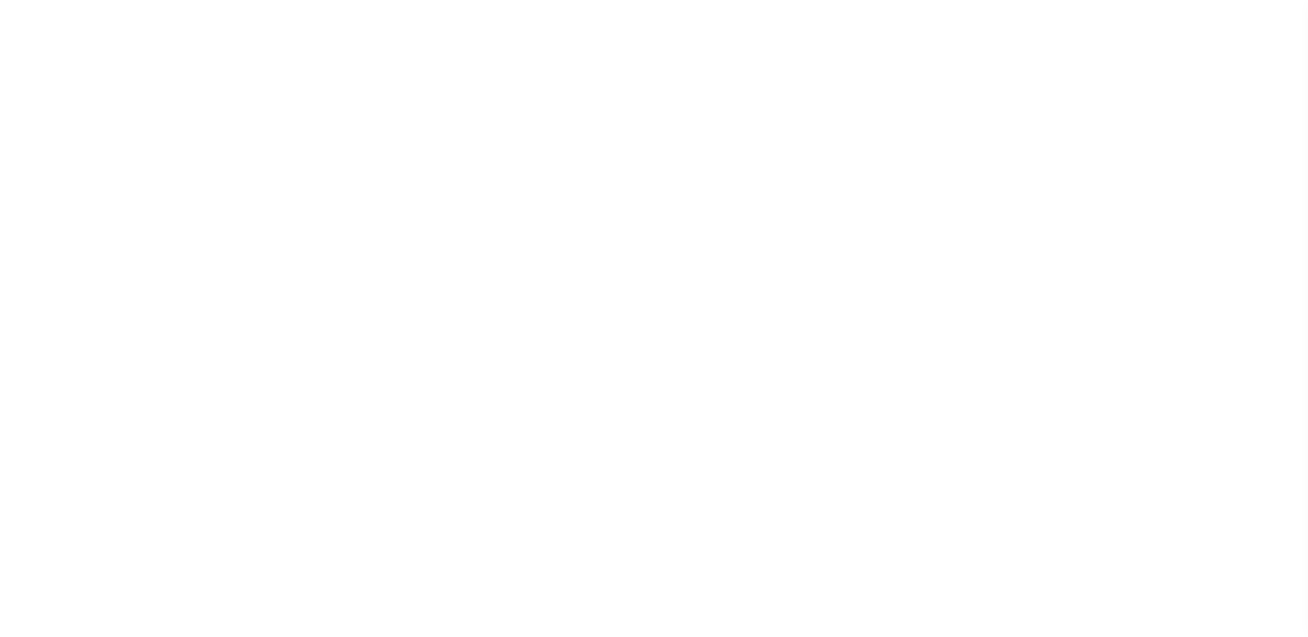
select select
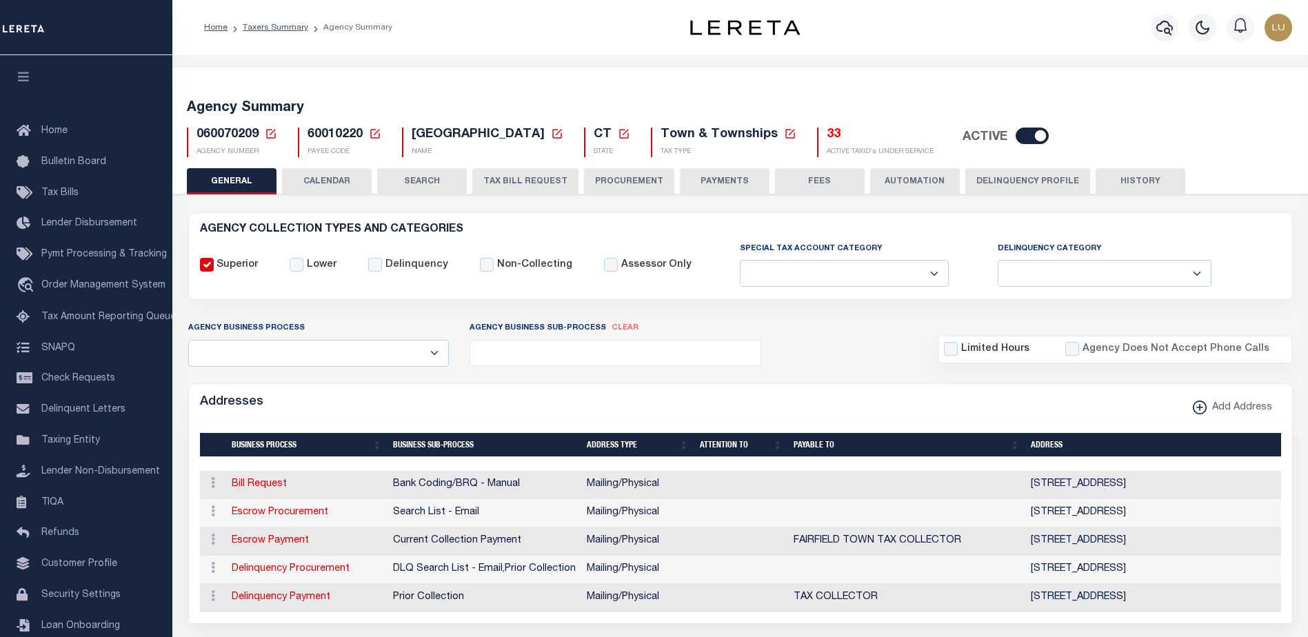
click at [539, 174] on button "TAX BILL REQUEST" at bounding box center [525, 181] width 106 height 26
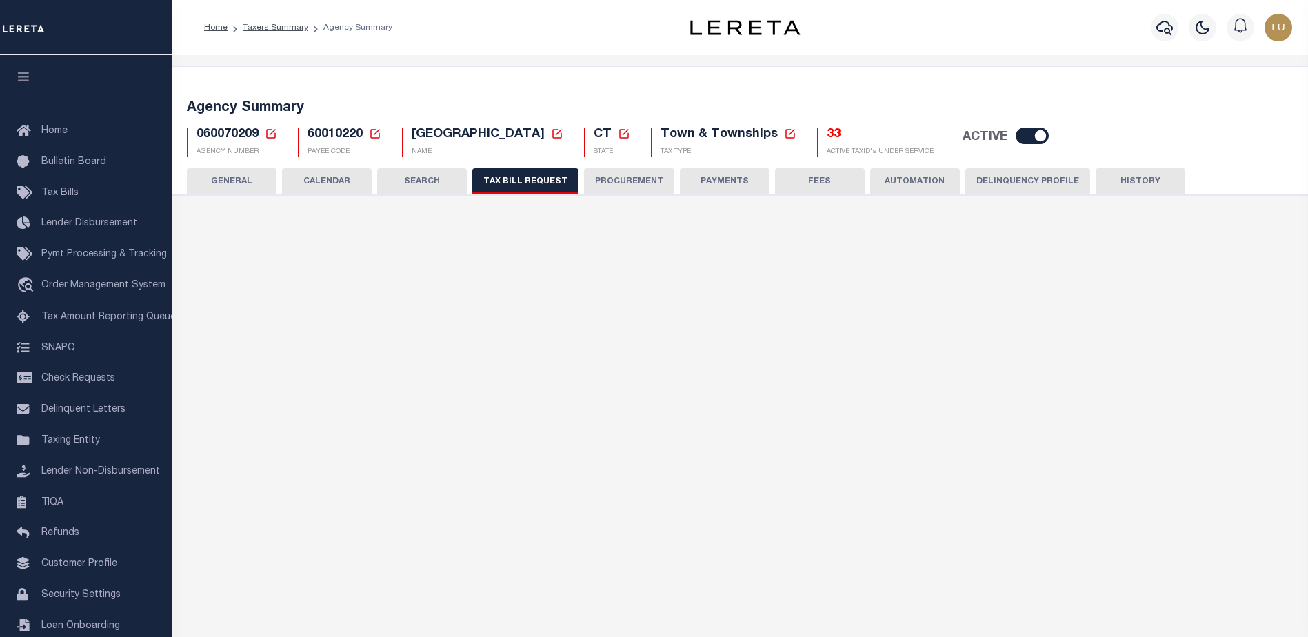
checkbox input "false"
select select "22"
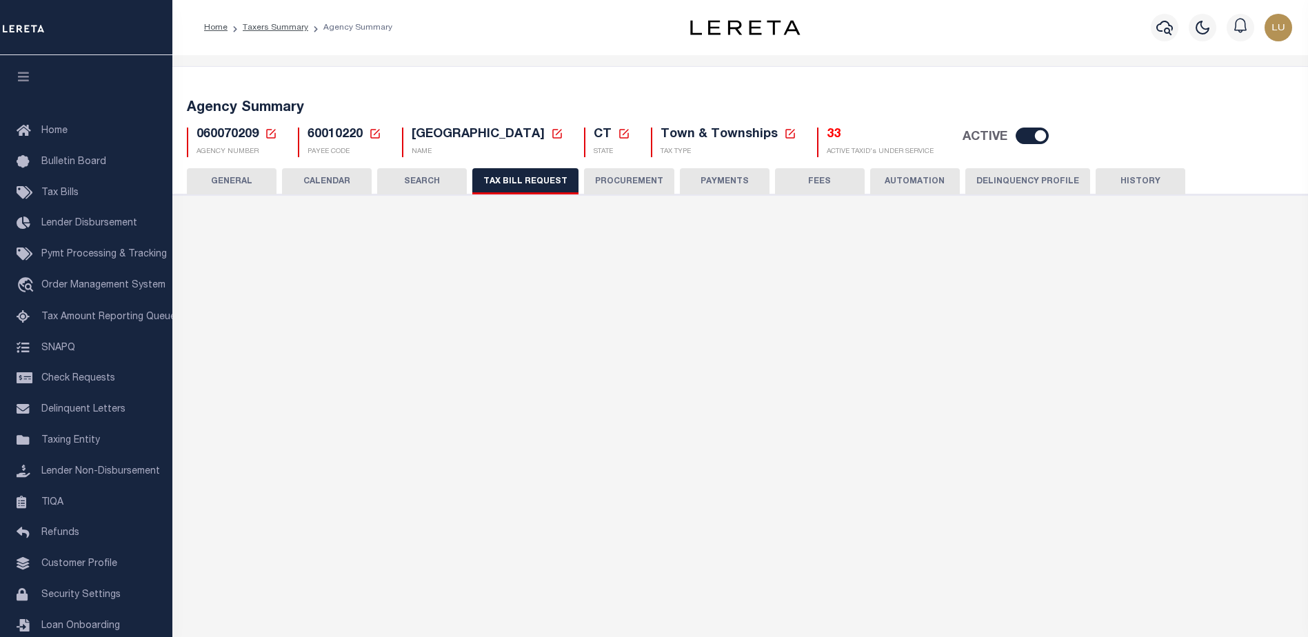
select select "false"
select select
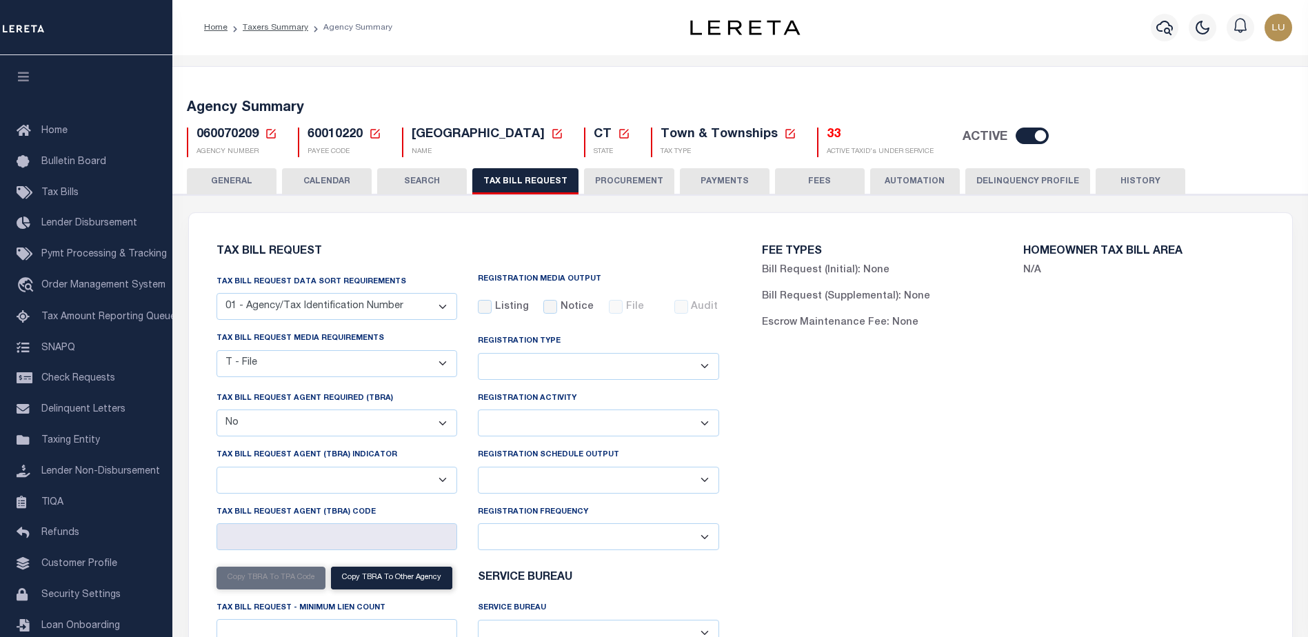
click at [375, 422] on select "Yes No" at bounding box center [336, 422] width 241 height 27
select select "true"
click at [216, 411] on select "Yes No" at bounding box center [336, 422] width 241 height 27
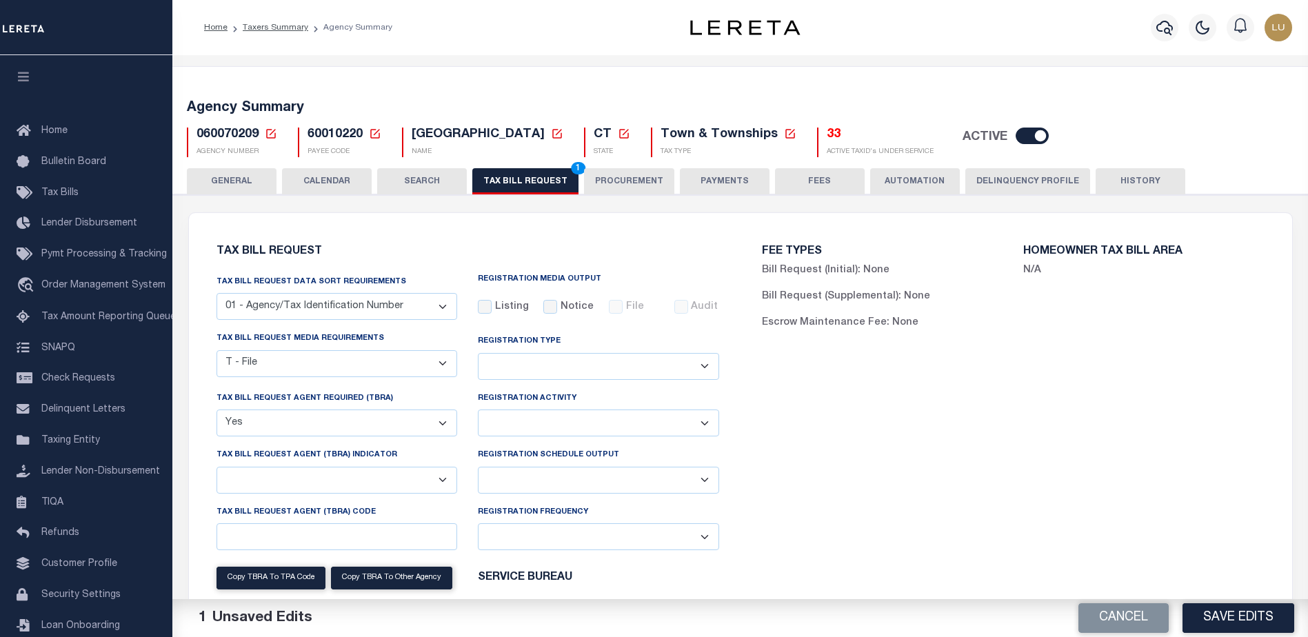
click at [526, 490] on select "Delta File Full File" at bounding box center [598, 480] width 241 height 27
click at [478, 469] on select "Delta File Full File" at bounding box center [598, 480] width 241 height 27
click at [1203, 628] on button "Save Edits" at bounding box center [1238, 618] width 112 height 30
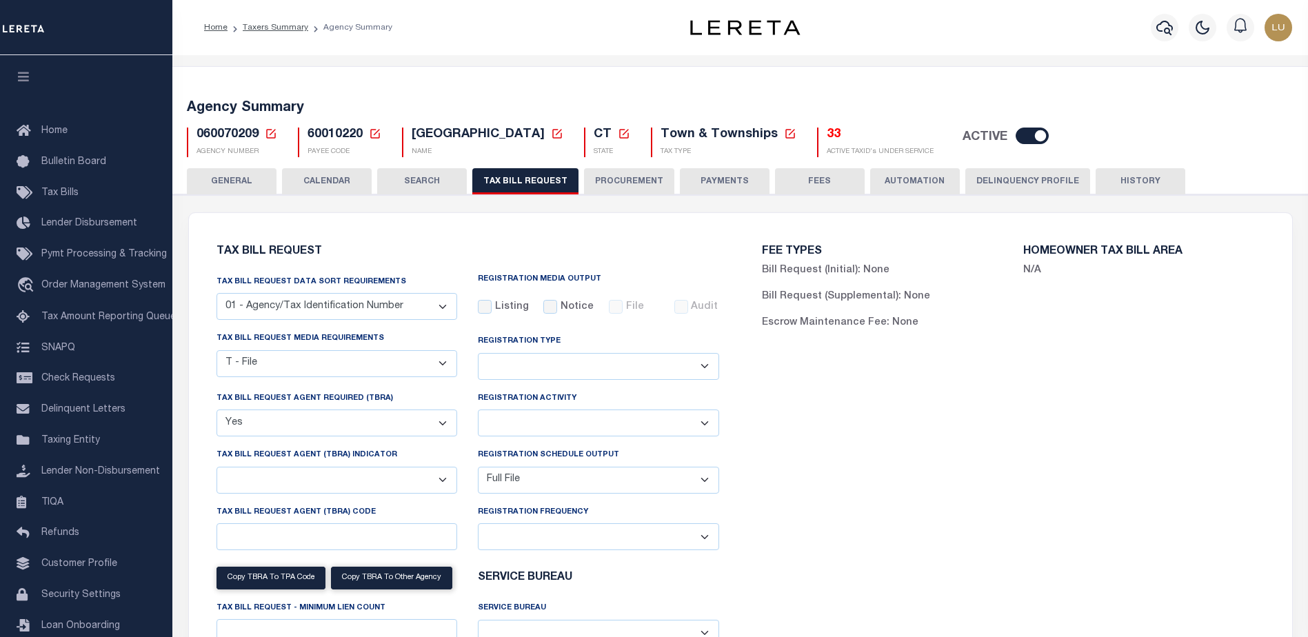
click at [595, 491] on select "Delta File Full File" at bounding box center [598, 480] width 241 height 27
select select "2"
click at [478, 469] on select "Delta File Full File" at bounding box center [598, 480] width 241 height 27
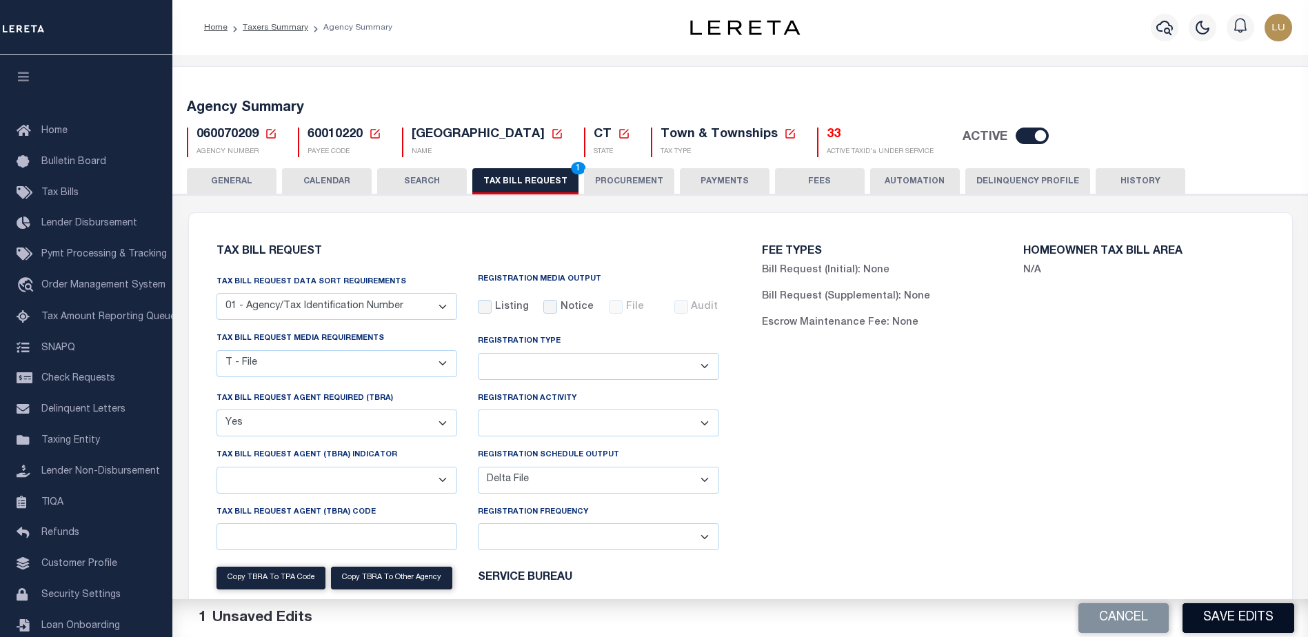
click at [1233, 623] on button "Save Edits" at bounding box center [1238, 618] width 112 height 30
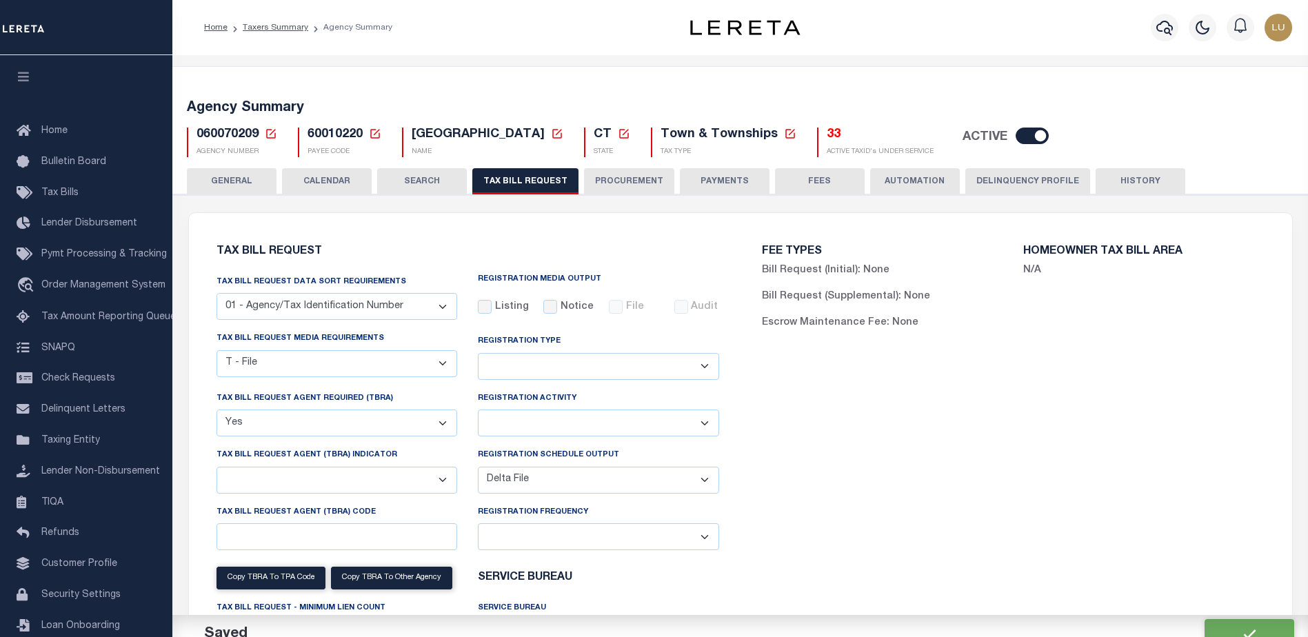
click at [558, 476] on select "Delta File Full File" at bounding box center [598, 480] width 241 height 27
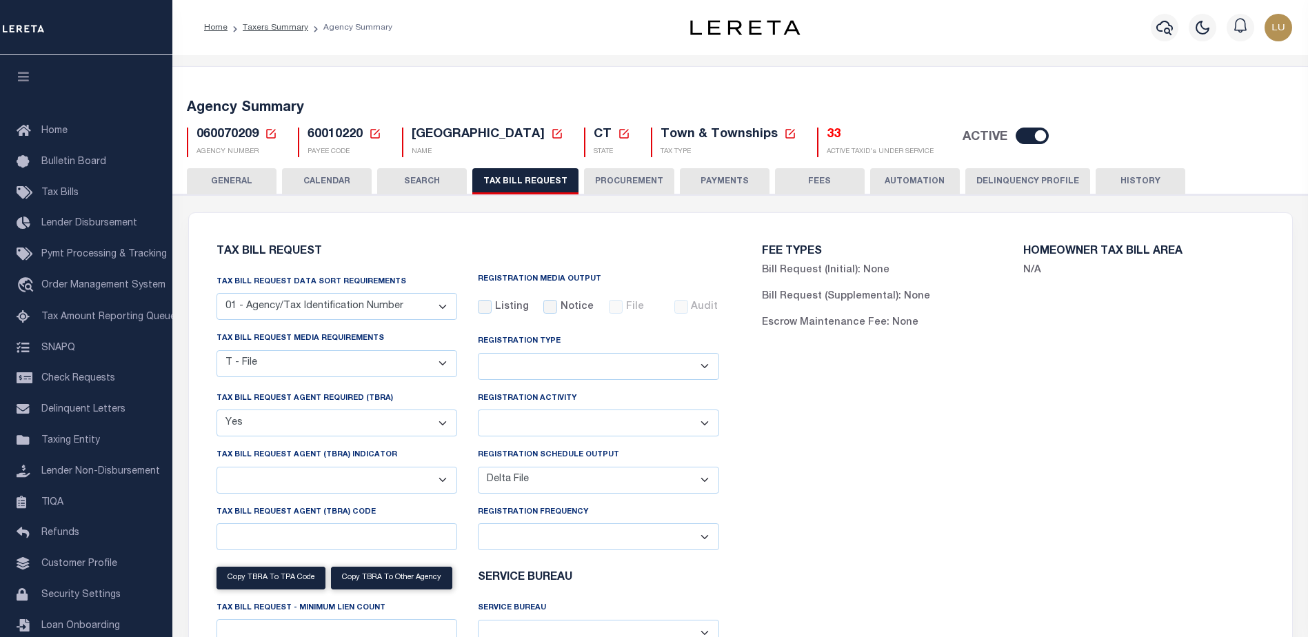
select select
click at [478, 469] on select "Delta File Full File" at bounding box center [598, 480] width 241 height 27
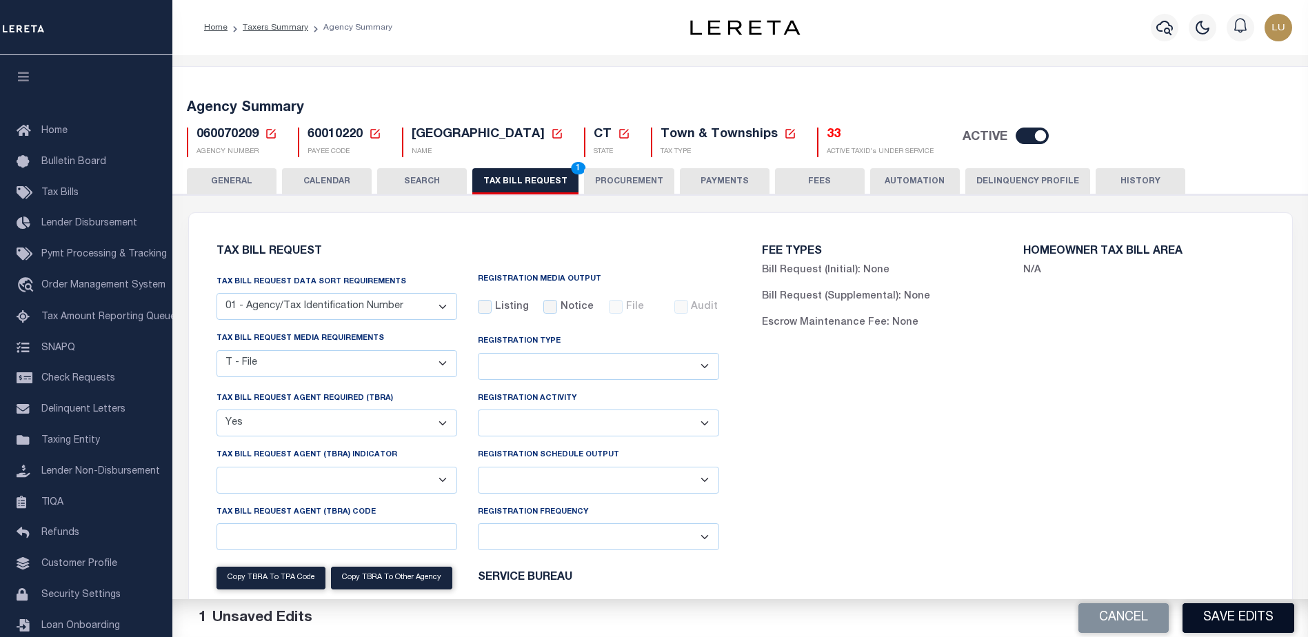
click at [1213, 615] on button "Save Edits" at bounding box center [1238, 618] width 112 height 30
